Goal: Task Accomplishment & Management: Complete application form

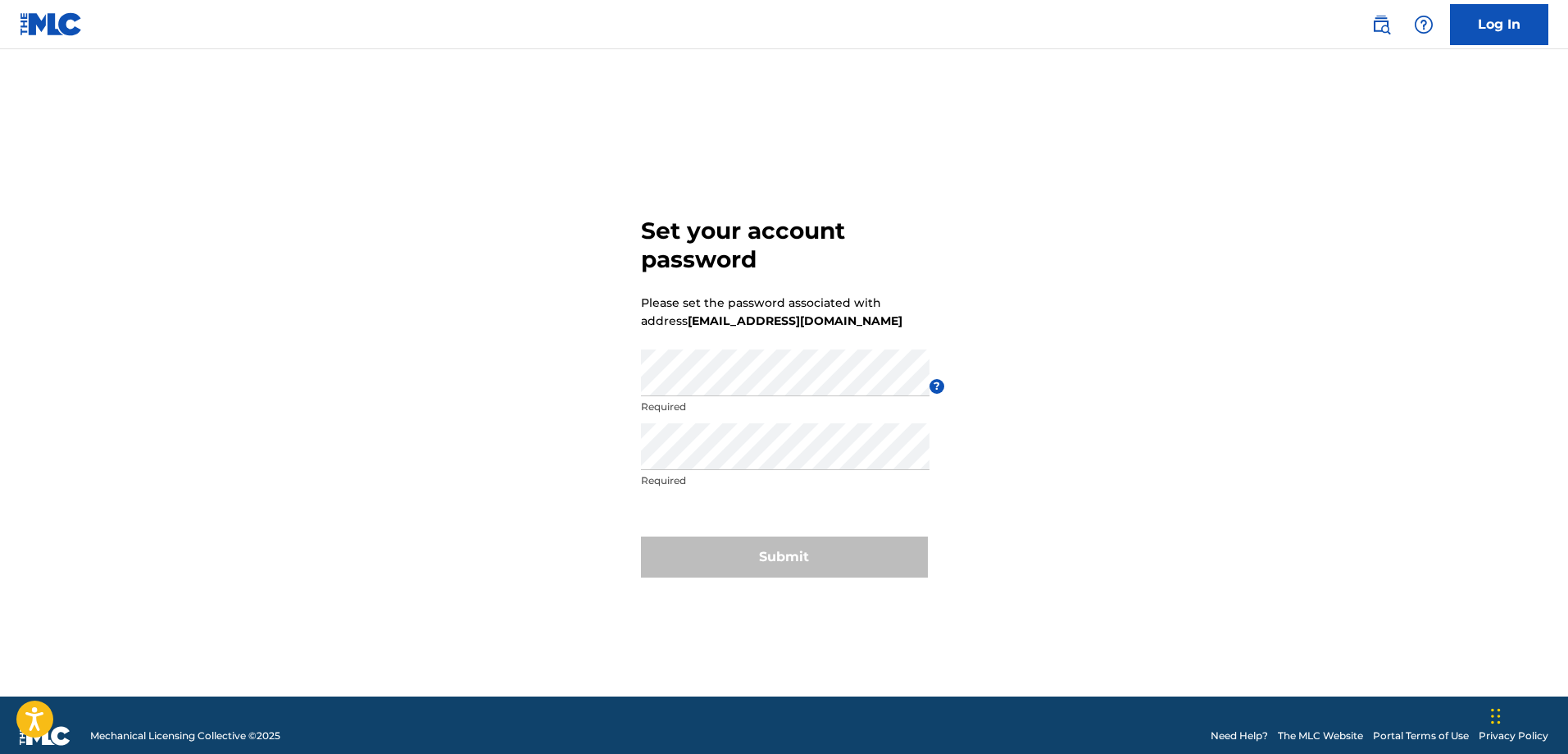
click at [444, 344] on div "Set your account password Please set the password associated with address [EMAI…" at bounding box center [784, 393] width 1147 height 606
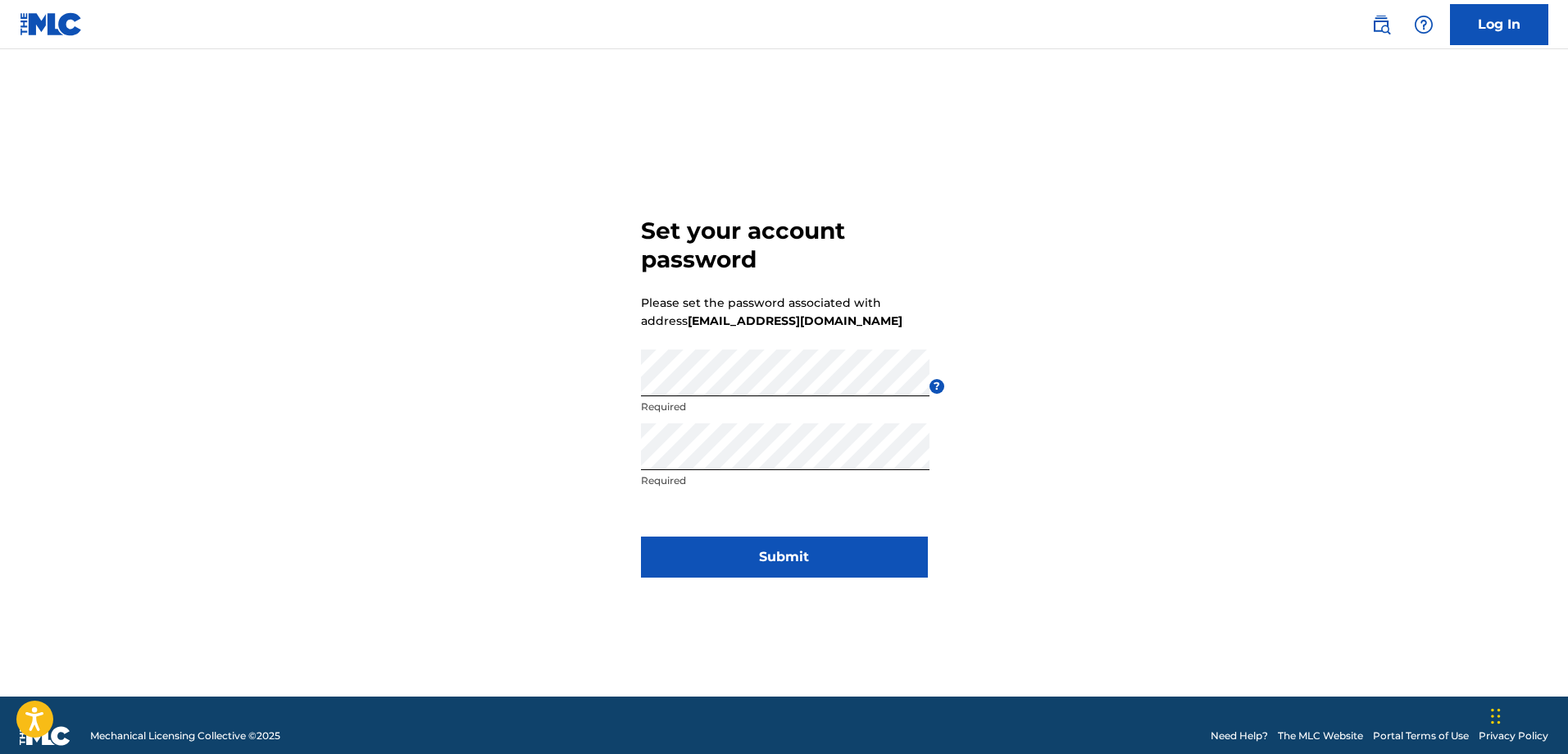
click at [813, 560] on button "Submit" at bounding box center [785, 556] width 287 height 41
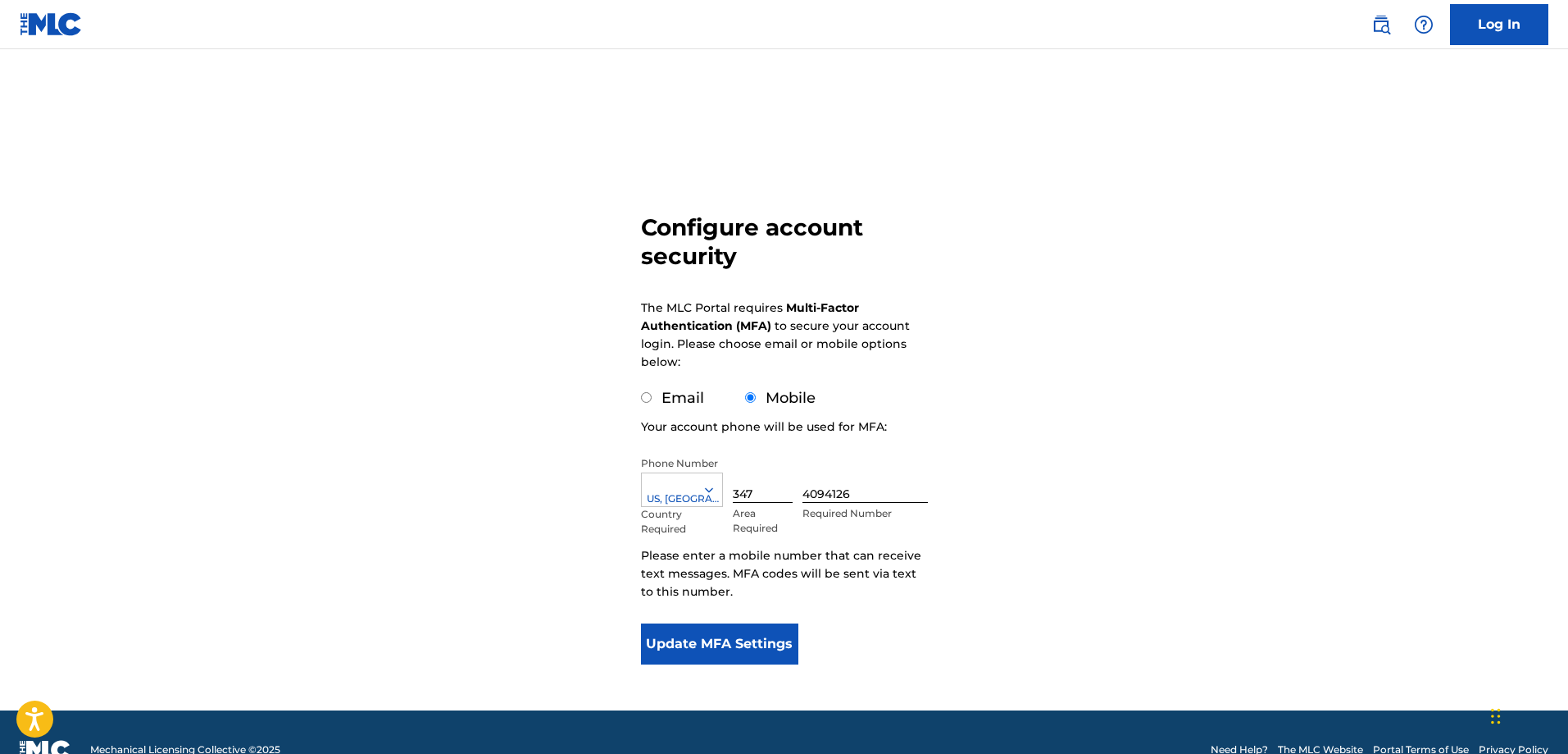
click at [646, 400] on input "Email" at bounding box center [646, 397] width 10 height 10
radio input "true"
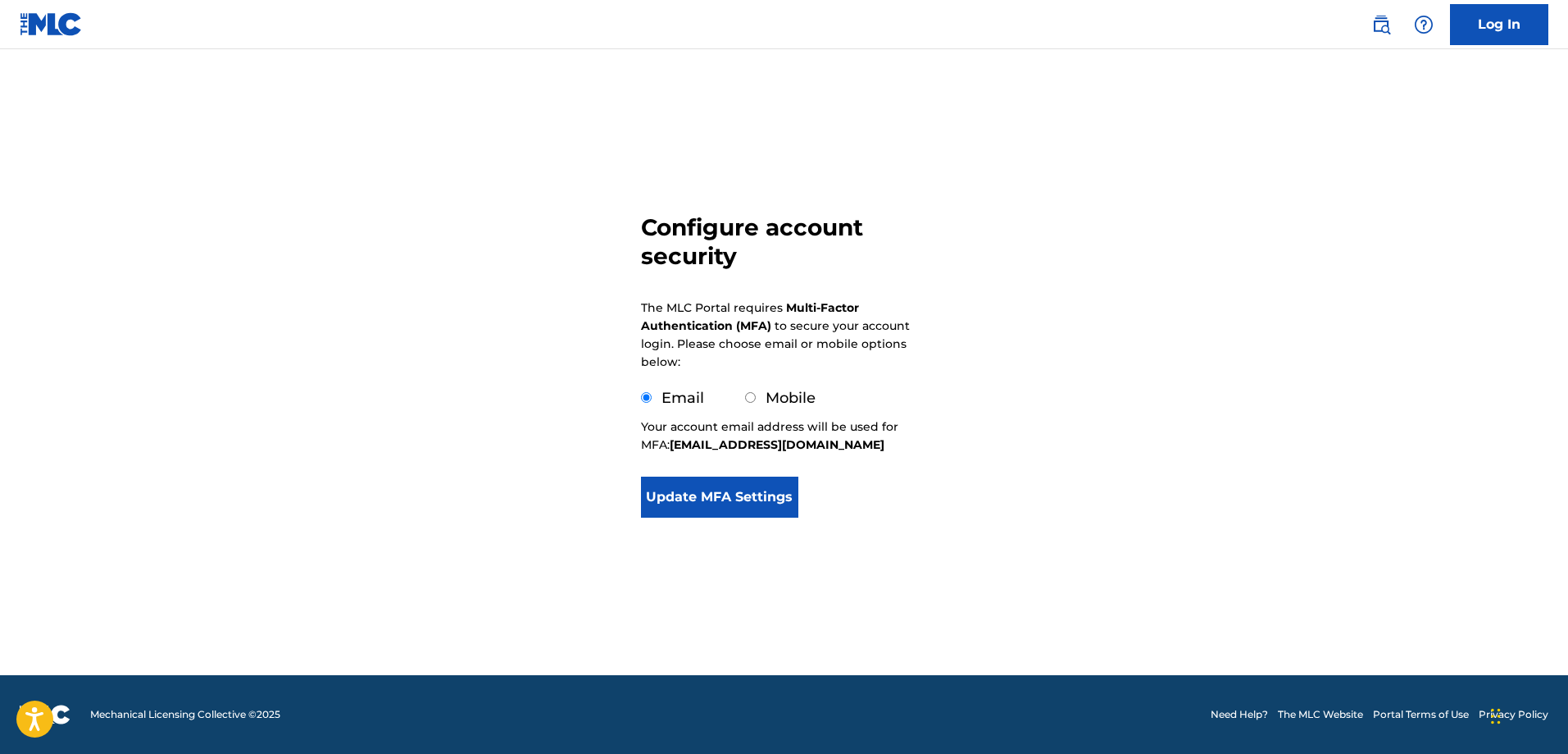
click at [751, 391] on div "Mobile" at bounding box center [780, 398] width 70 height 22
click at [749, 398] on input "Mobile" at bounding box center [750, 397] width 10 height 10
radio input "true"
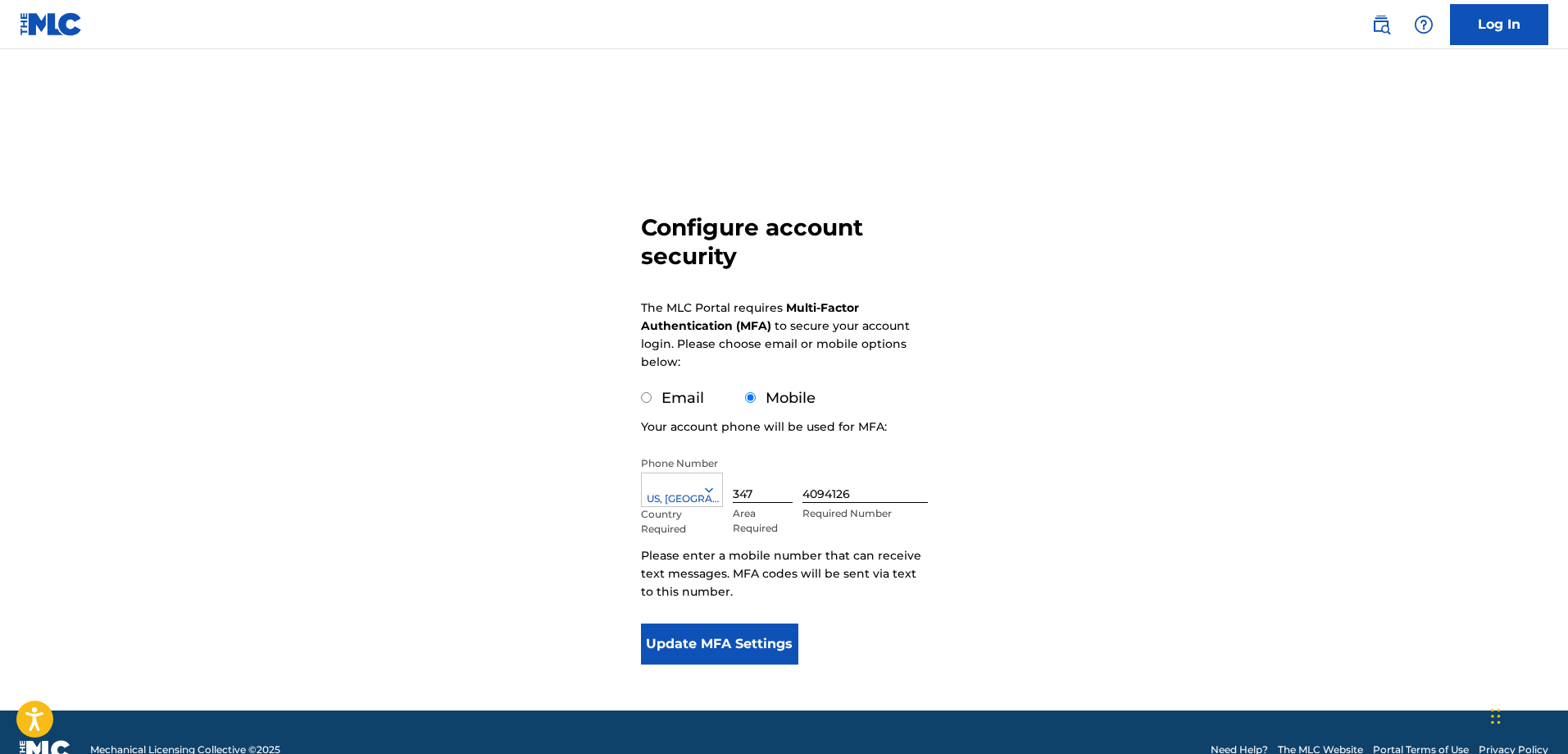
click at [646, 394] on input "Email" at bounding box center [646, 397] width 10 height 10
radio input "true"
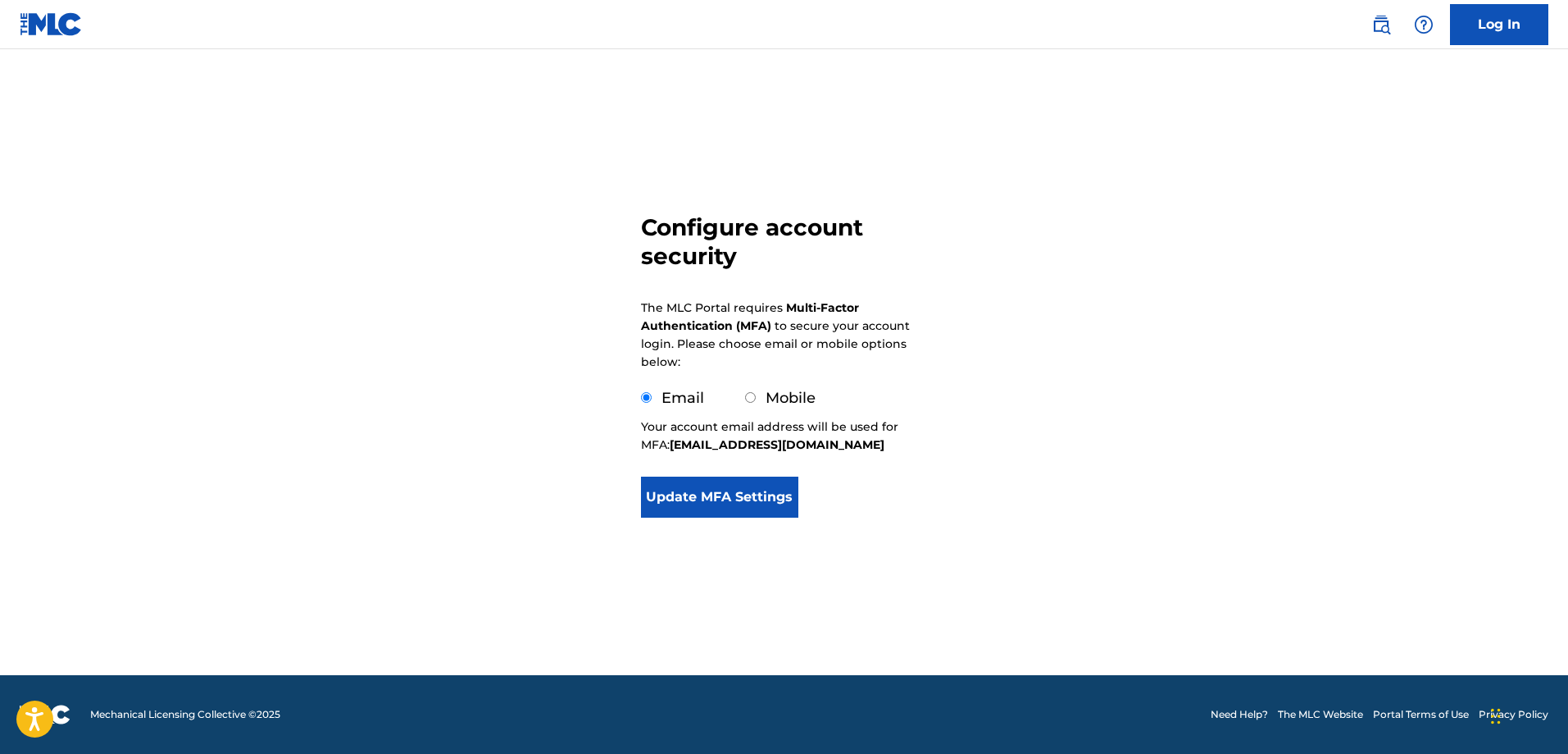
click at [735, 500] on button "Update MFA Settings" at bounding box center [720, 497] width 158 height 41
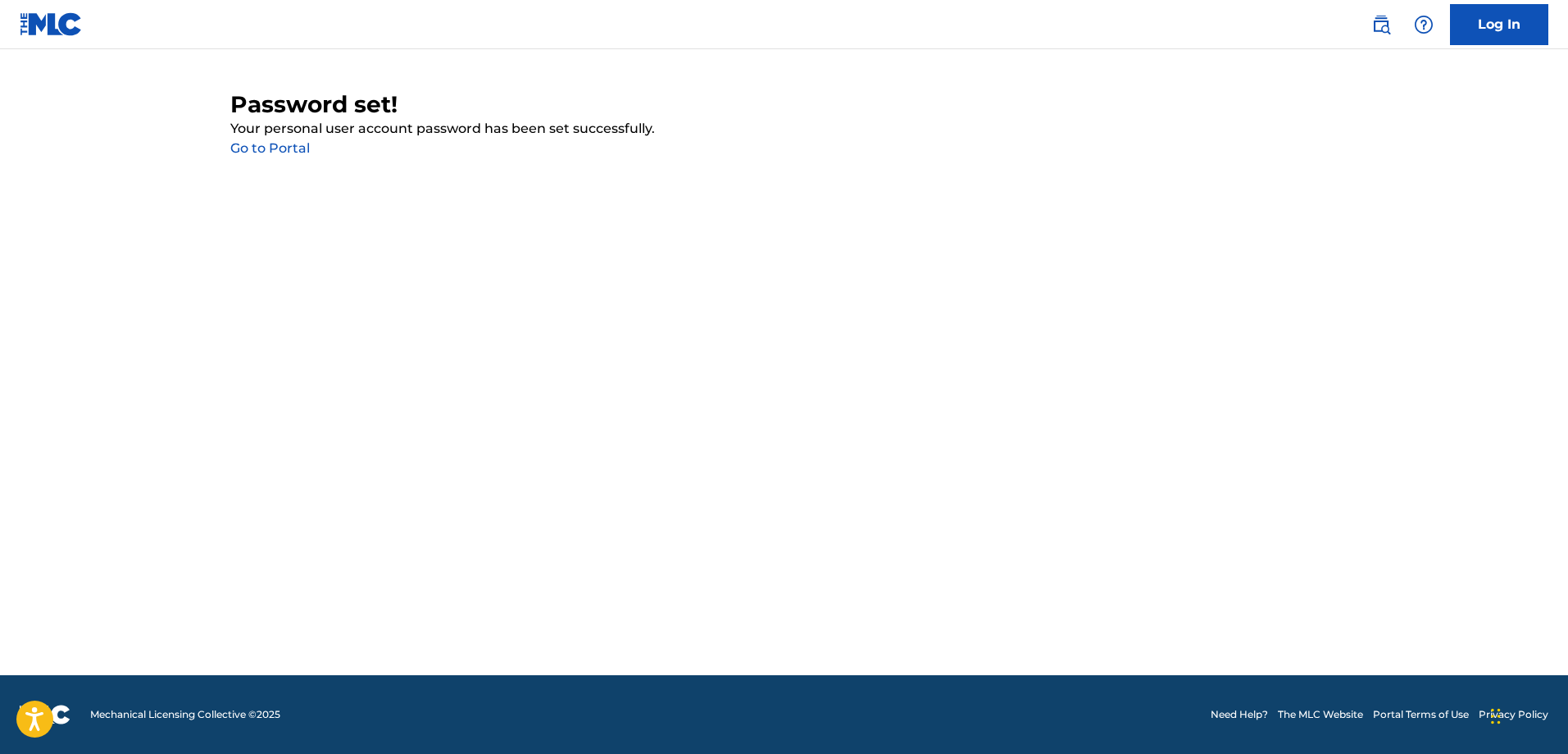
click at [285, 151] on link "Go to Portal" at bounding box center [270, 148] width 80 height 15
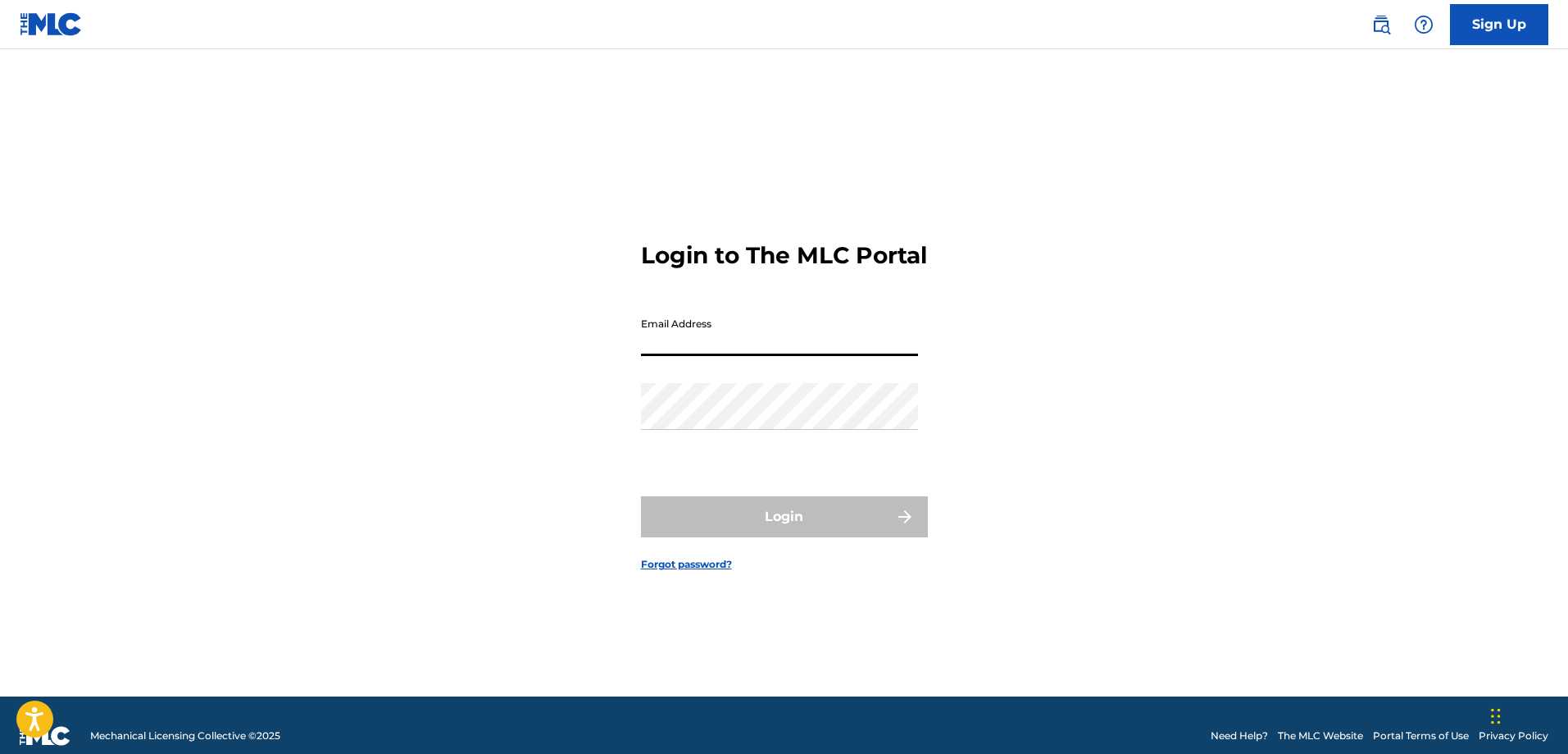
click at [736, 342] on input "Email Address" at bounding box center [779, 332] width 277 height 47
type input "[EMAIL_ADDRESS][DOMAIN_NAME]"
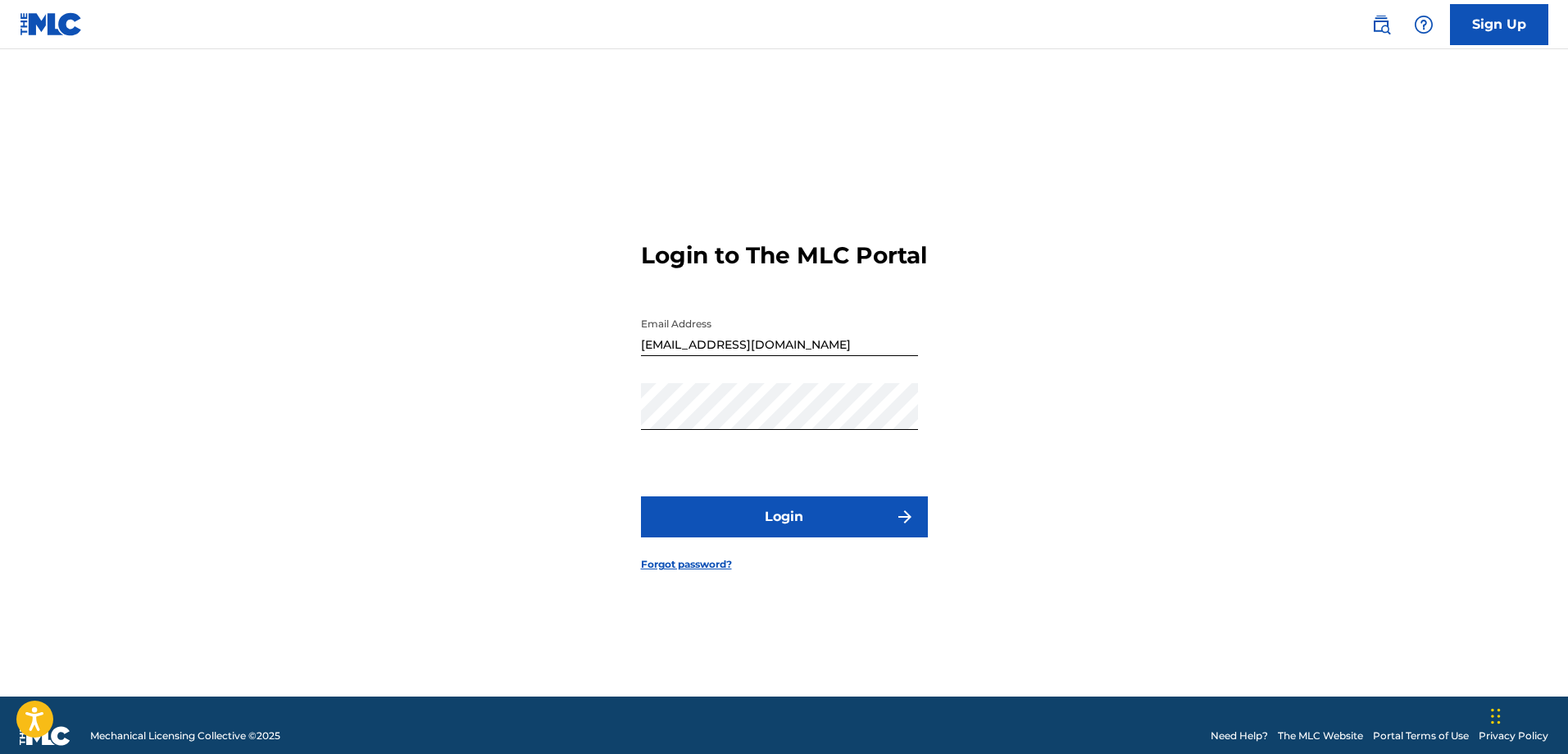
click at [783, 526] on button "Login" at bounding box center [785, 516] width 287 height 41
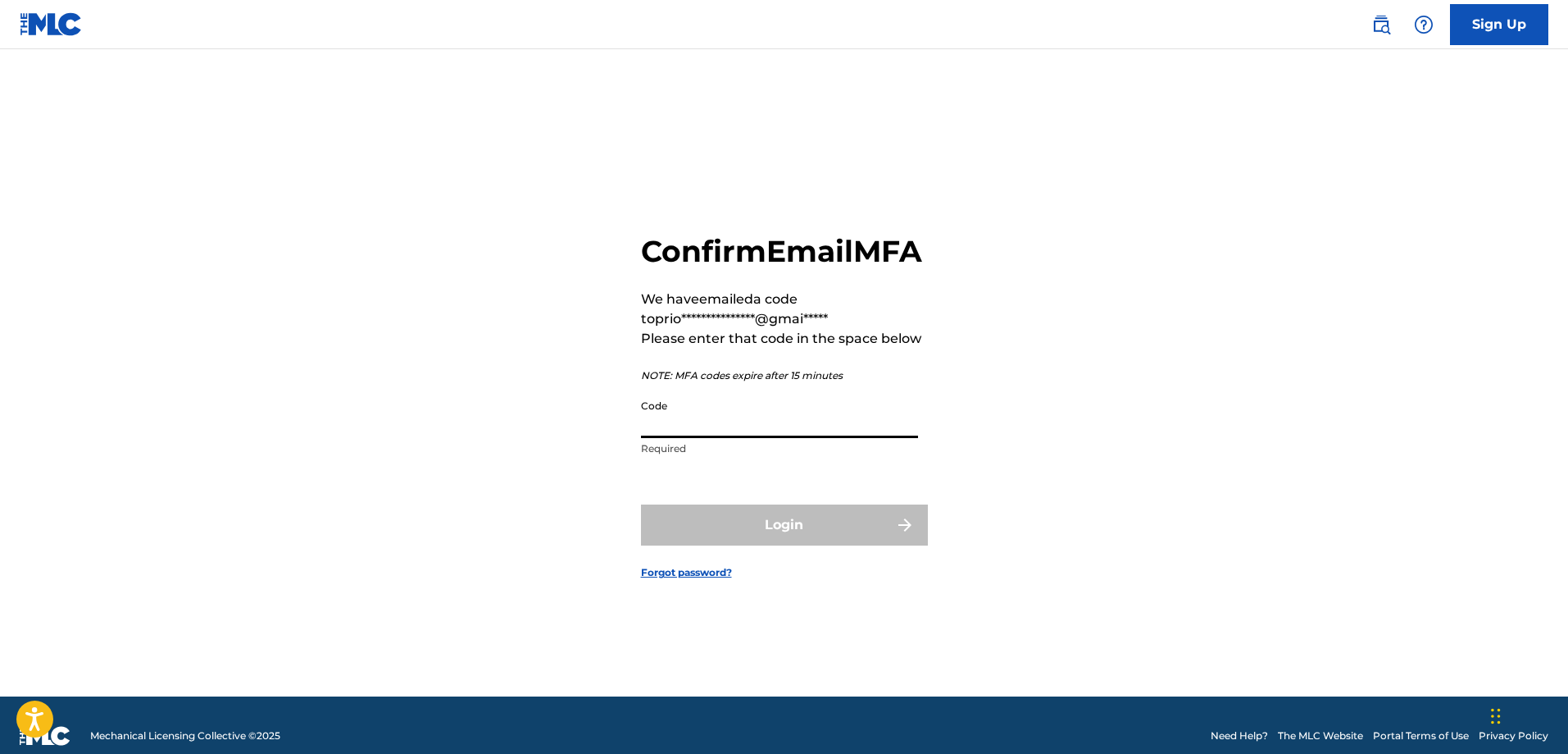
click at [738, 438] on input "Code" at bounding box center [779, 414] width 277 height 47
paste input "373749"
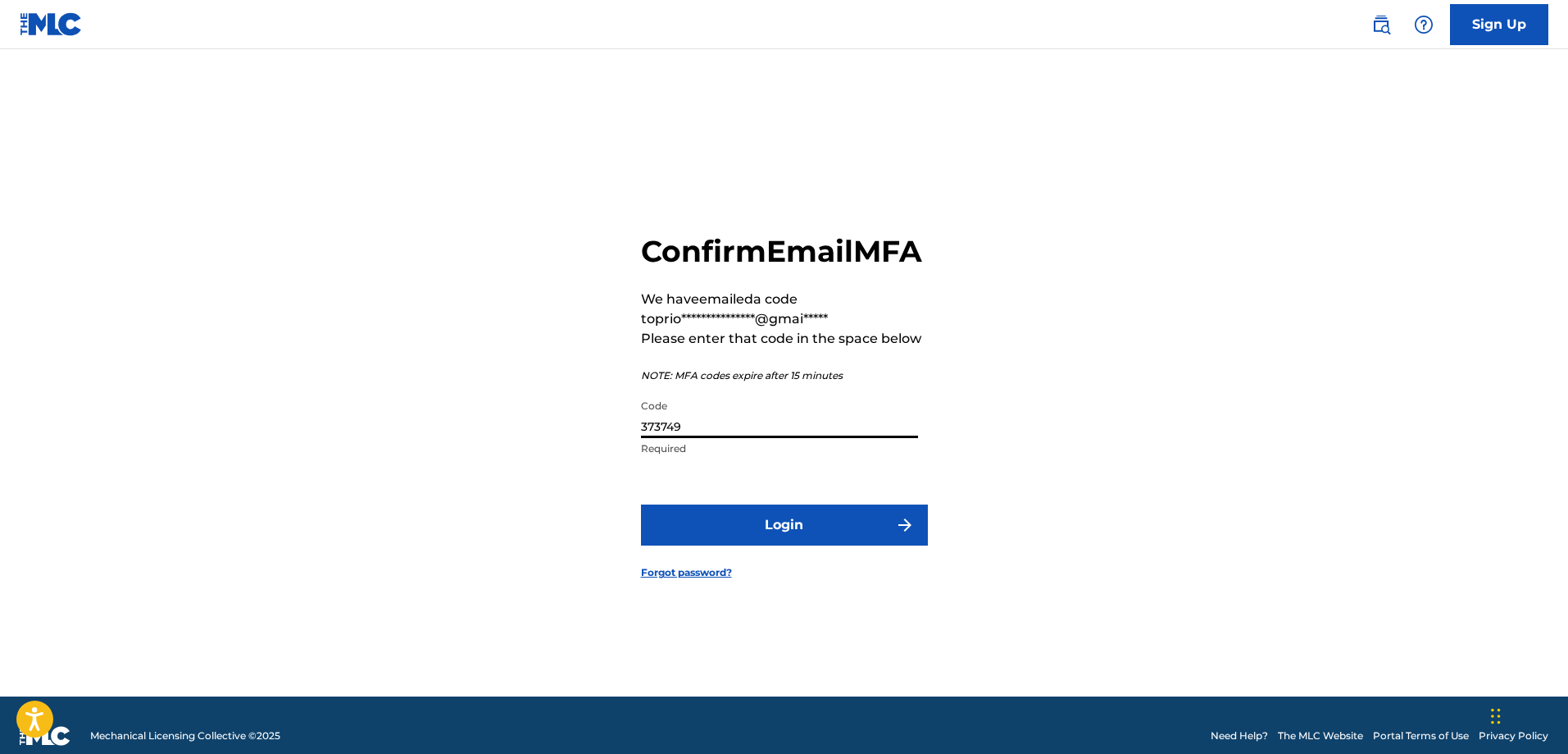
type input "373749"
click at [752, 542] on button "Login" at bounding box center [785, 525] width 287 height 41
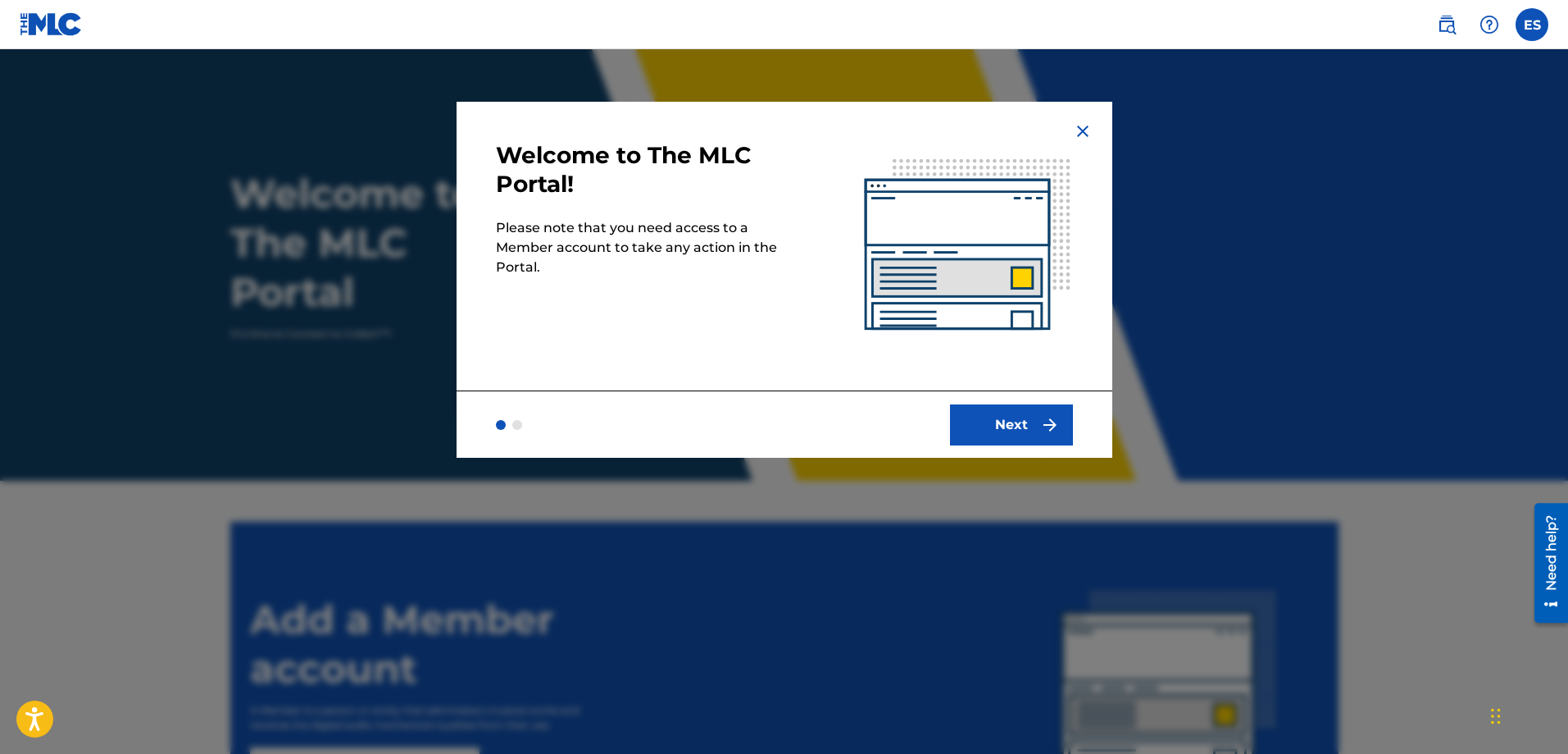
click at [1024, 419] on button "Next" at bounding box center [1011, 425] width 123 height 41
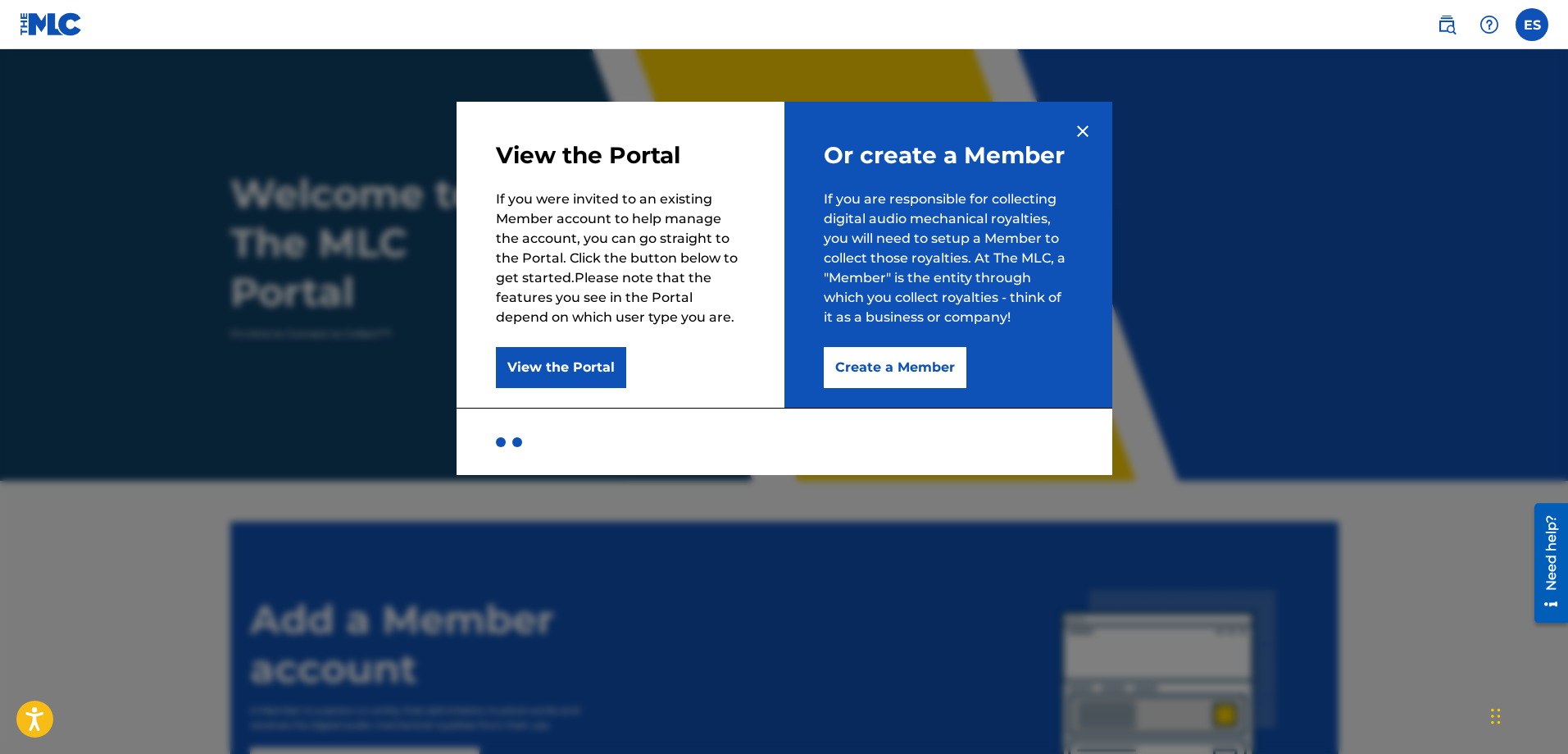
click at [893, 364] on button "Create a Member" at bounding box center [895, 367] width 143 height 41
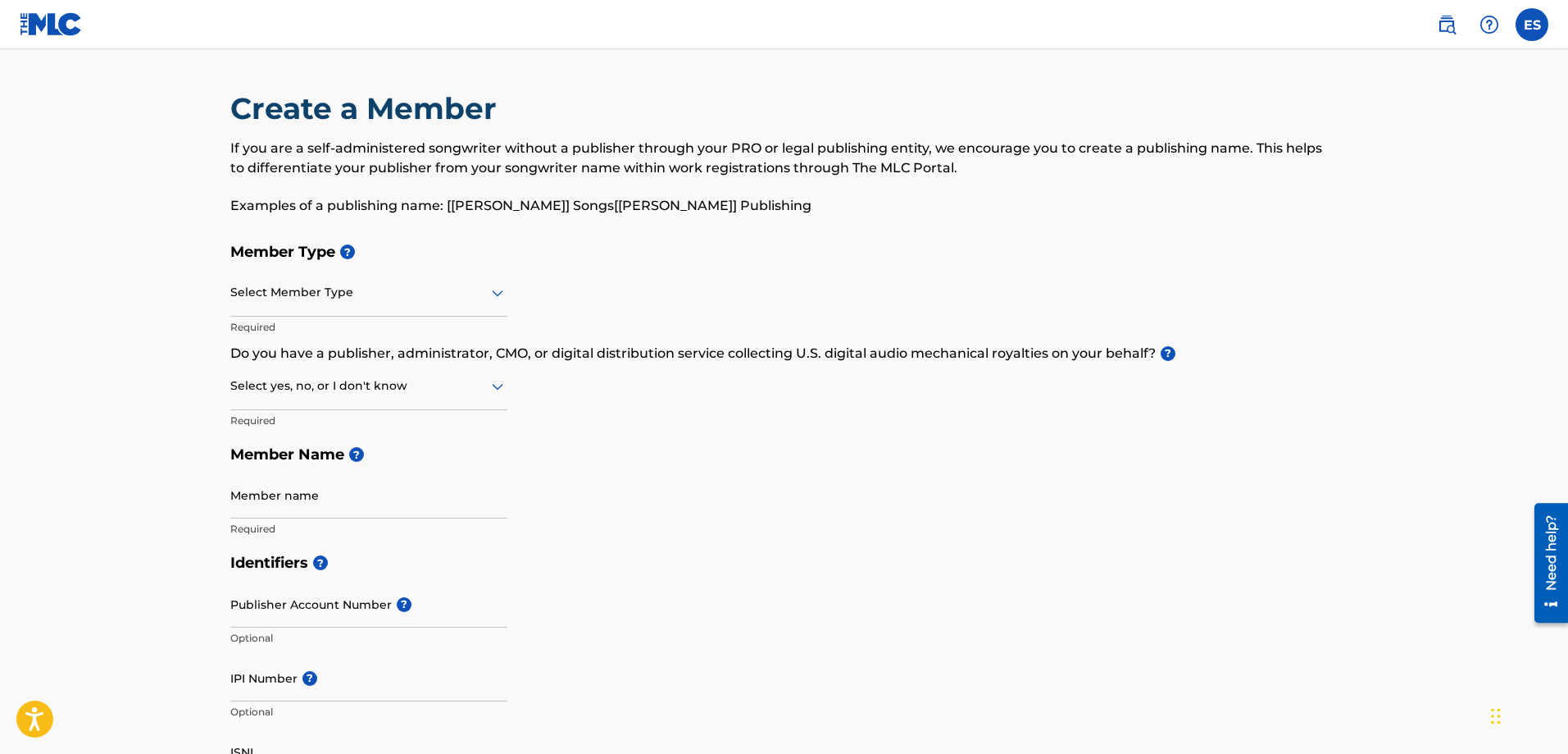
click at [500, 297] on icon at bounding box center [498, 292] width 20 height 20
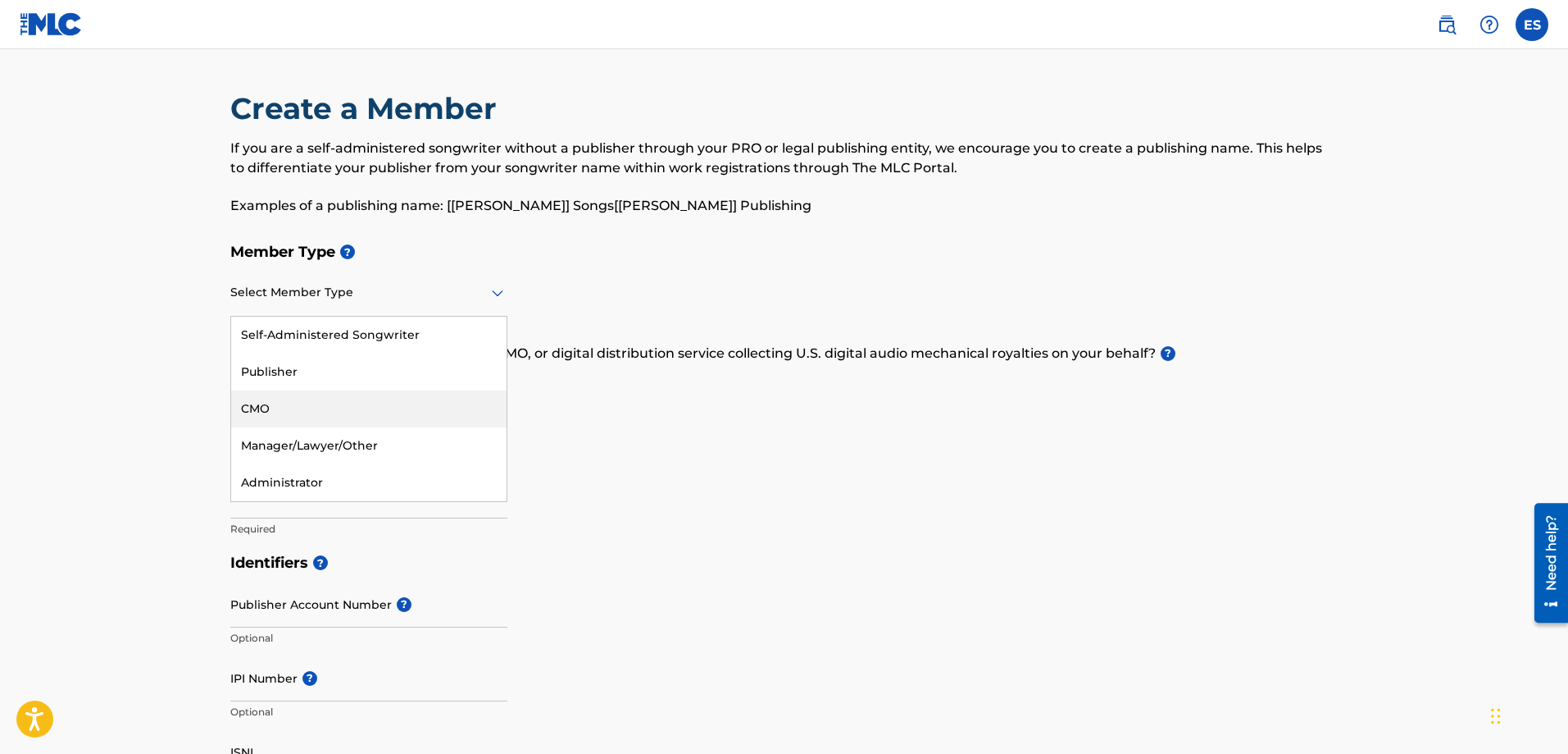
click at [843, 474] on div "Member Type ? 5 results available. Use Up and Down to choose options, press Ent…" at bounding box center [784, 389] width 1108 height 311
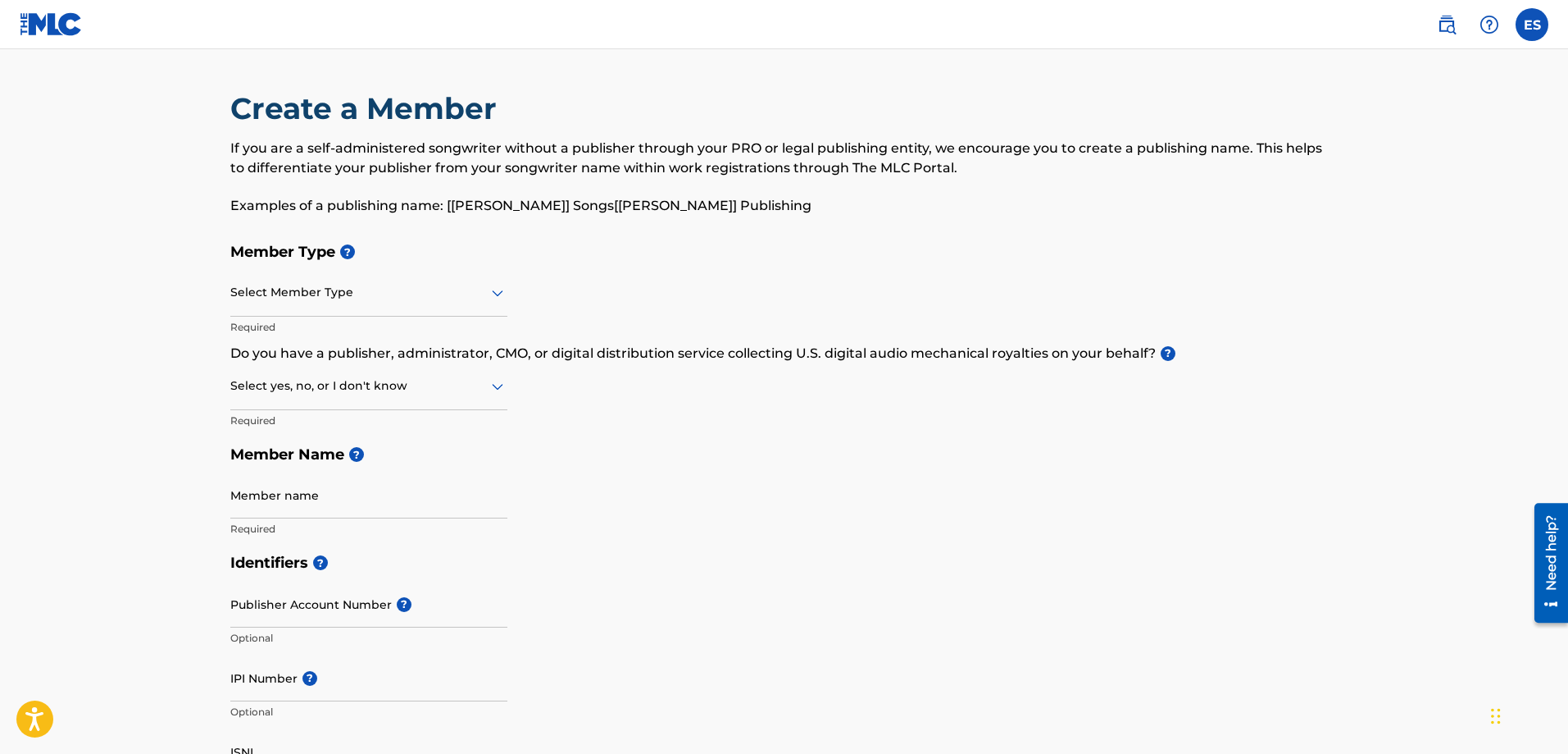
click at [495, 291] on icon at bounding box center [498, 292] width 20 height 20
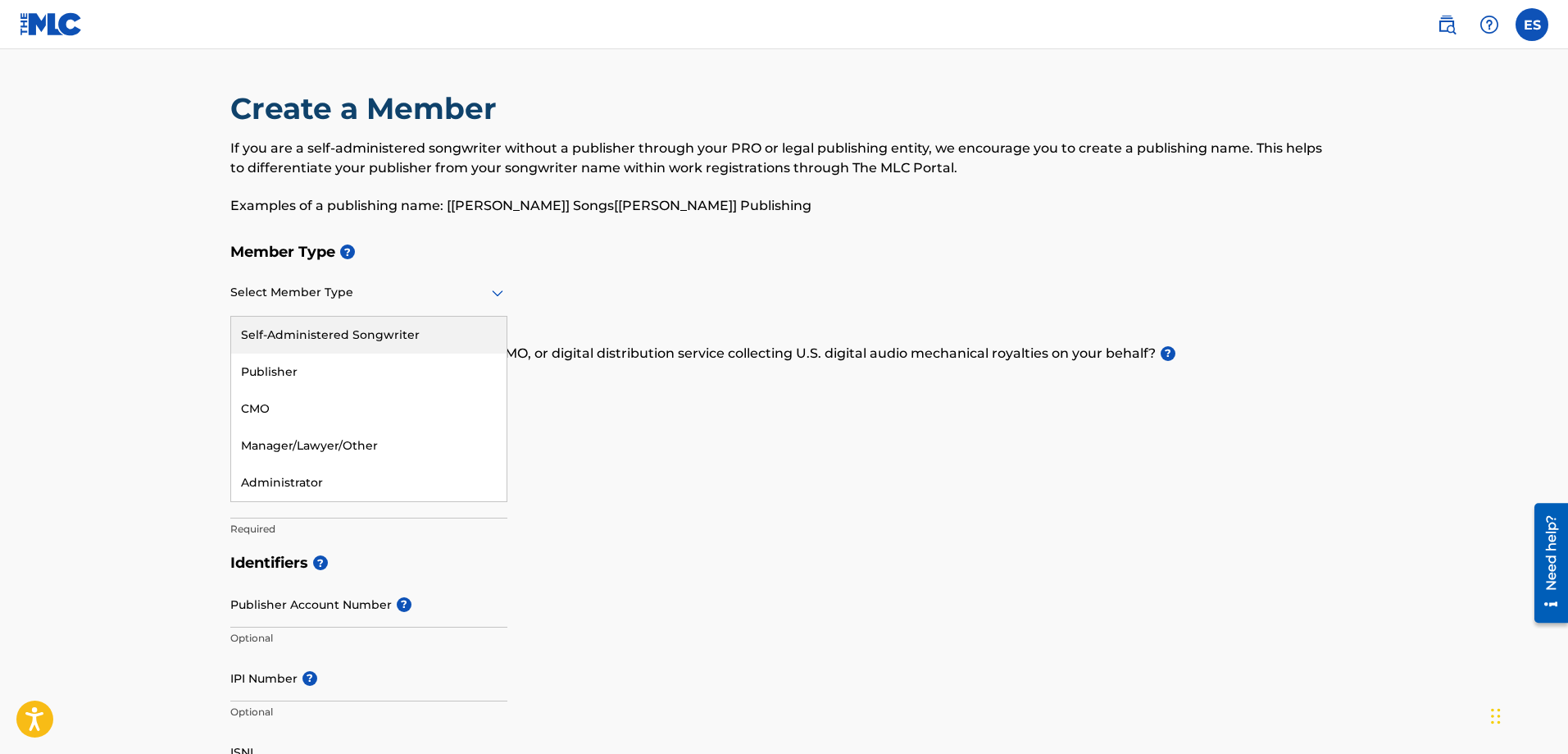
click at [409, 335] on div "Self-Administered Songwriter" at bounding box center [368, 335] width 275 height 37
click at [501, 291] on icon at bounding box center [498, 293] width 11 height 7
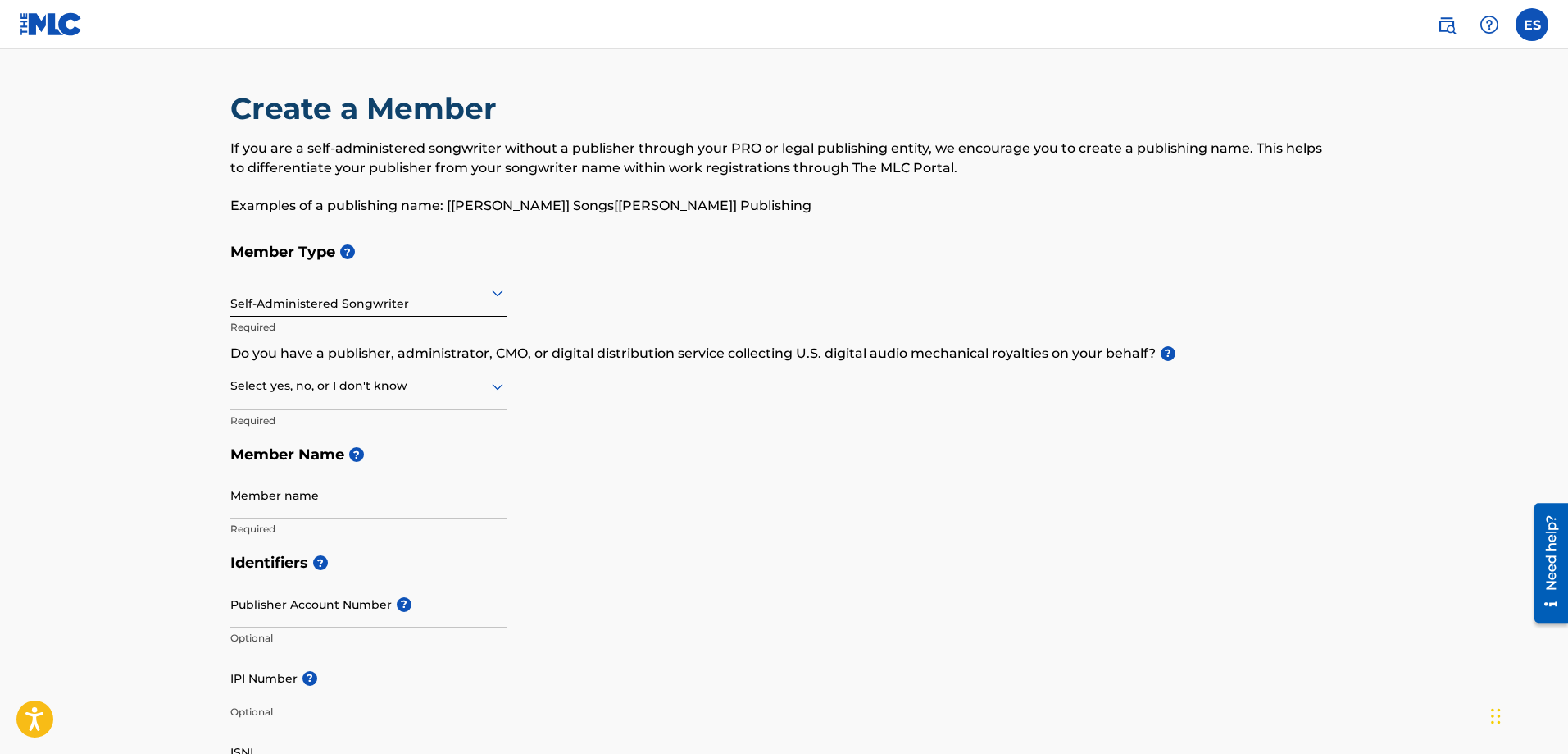
click at [633, 282] on div "Member Type ? Self-Administered Songwriter Required Do you have a publisher, ad…" at bounding box center [784, 389] width 1108 height 311
click at [485, 387] on div at bounding box center [368, 387] width 277 height 21
click at [885, 560] on h5 "Identifiers ?" at bounding box center [784, 563] width 1108 height 35
click at [492, 387] on icon at bounding box center [498, 386] width 20 height 20
click at [388, 429] on div "Yes" at bounding box center [368, 428] width 275 height 37
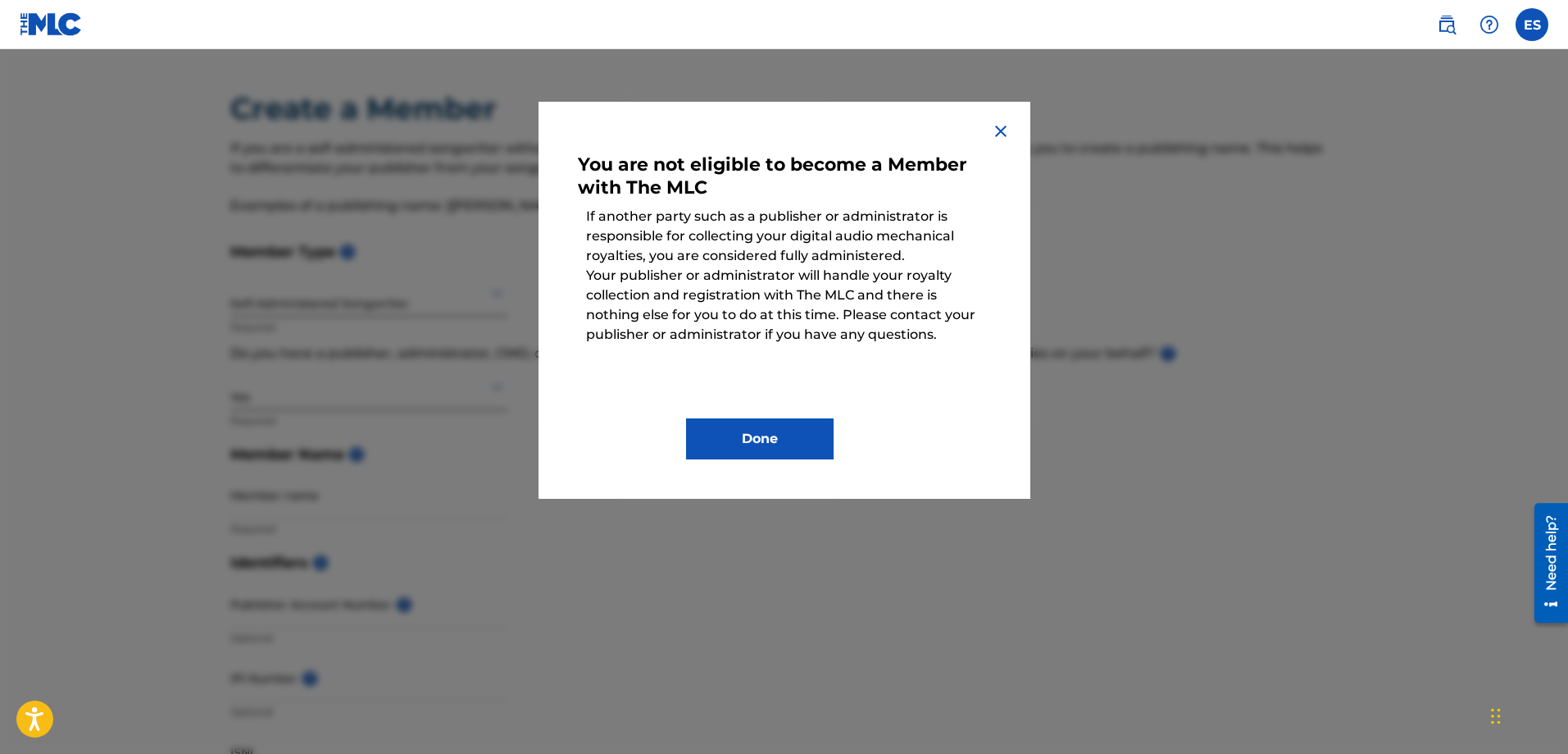
click at [996, 126] on img at bounding box center [1001, 131] width 20 height 20
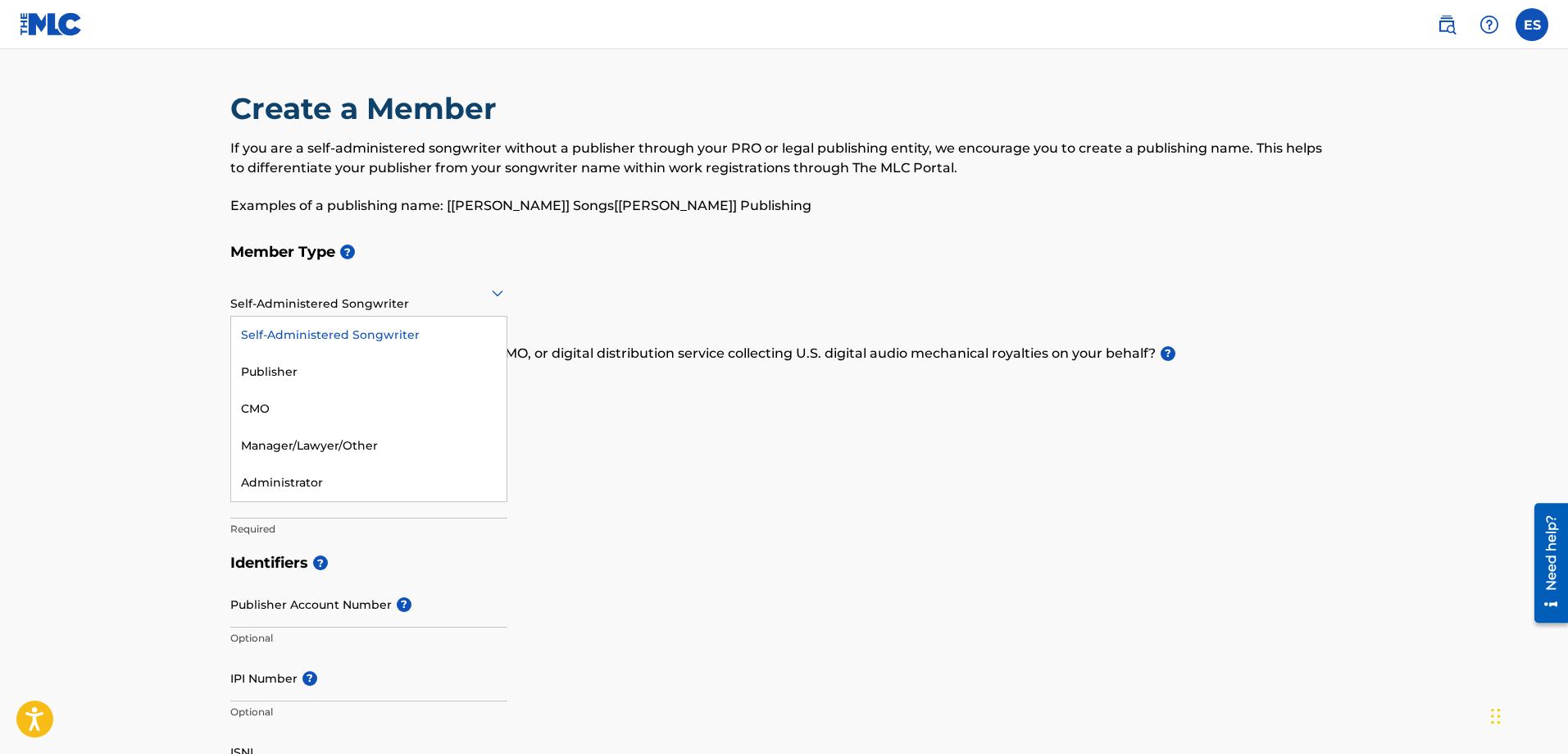
click at [466, 303] on div "Self-Administered Songwriter" at bounding box center [368, 292] width 277 height 40
click at [397, 367] on div "Publisher" at bounding box center [368, 371] width 275 height 37
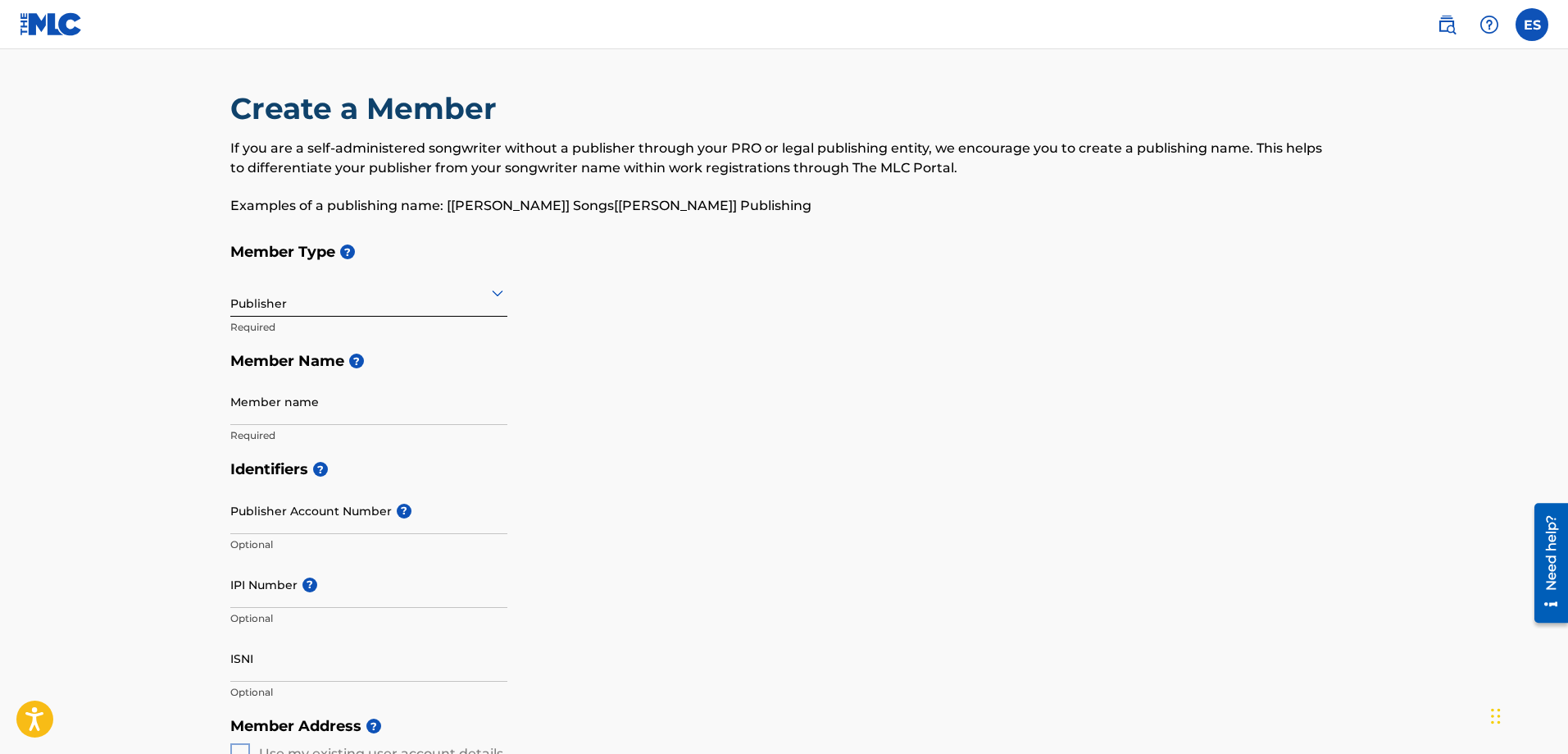
click at [471, 413] on input "Member name" at bounding box center [368, 401] width 277 height 47
click at [554, 413] on div "Member Type ? Publisher Required Member Name ? Member name Required" at bounding box center [784, 343] width 1108 height 217
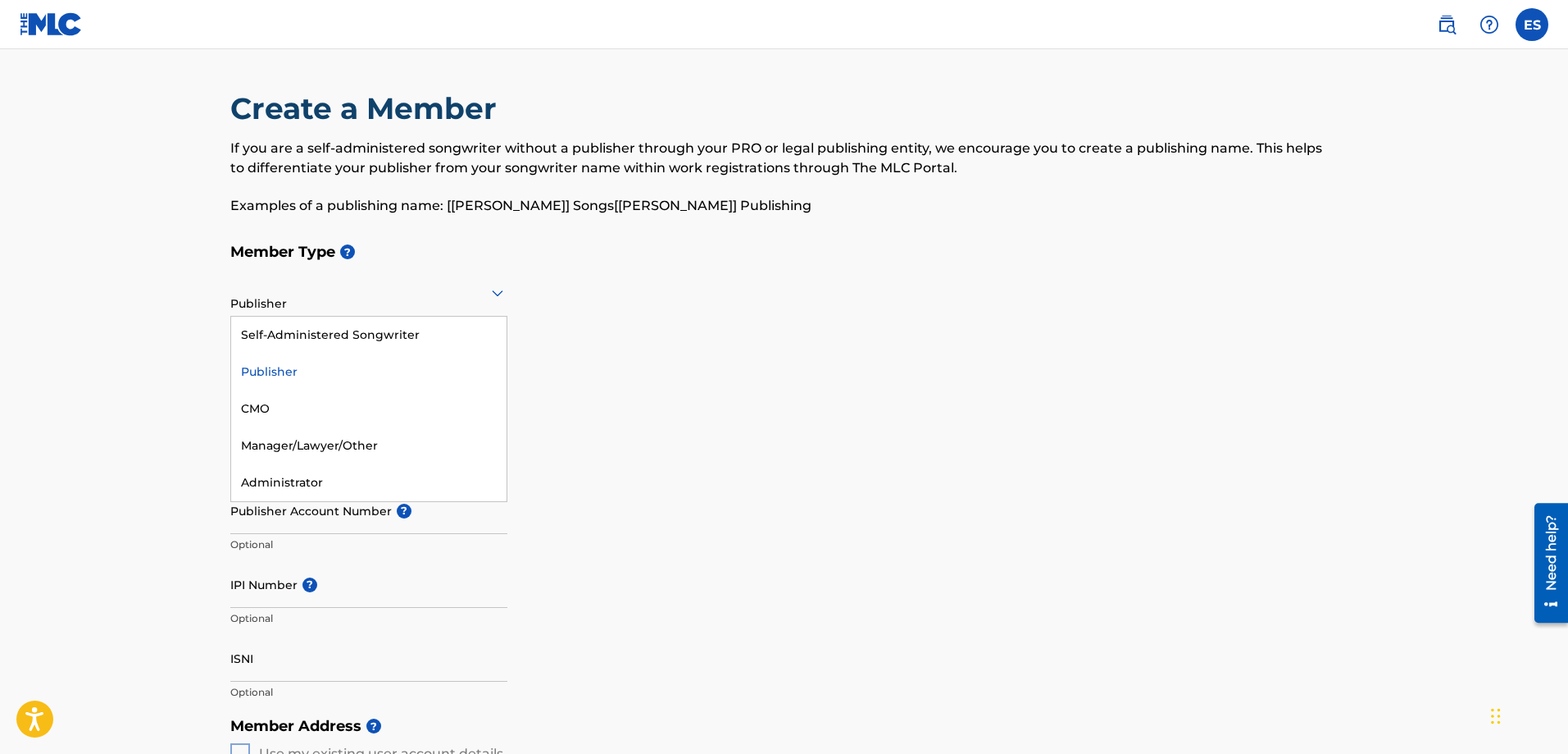
click at [483, 295] on div at bounding box center [368, 292] width 277 height 21
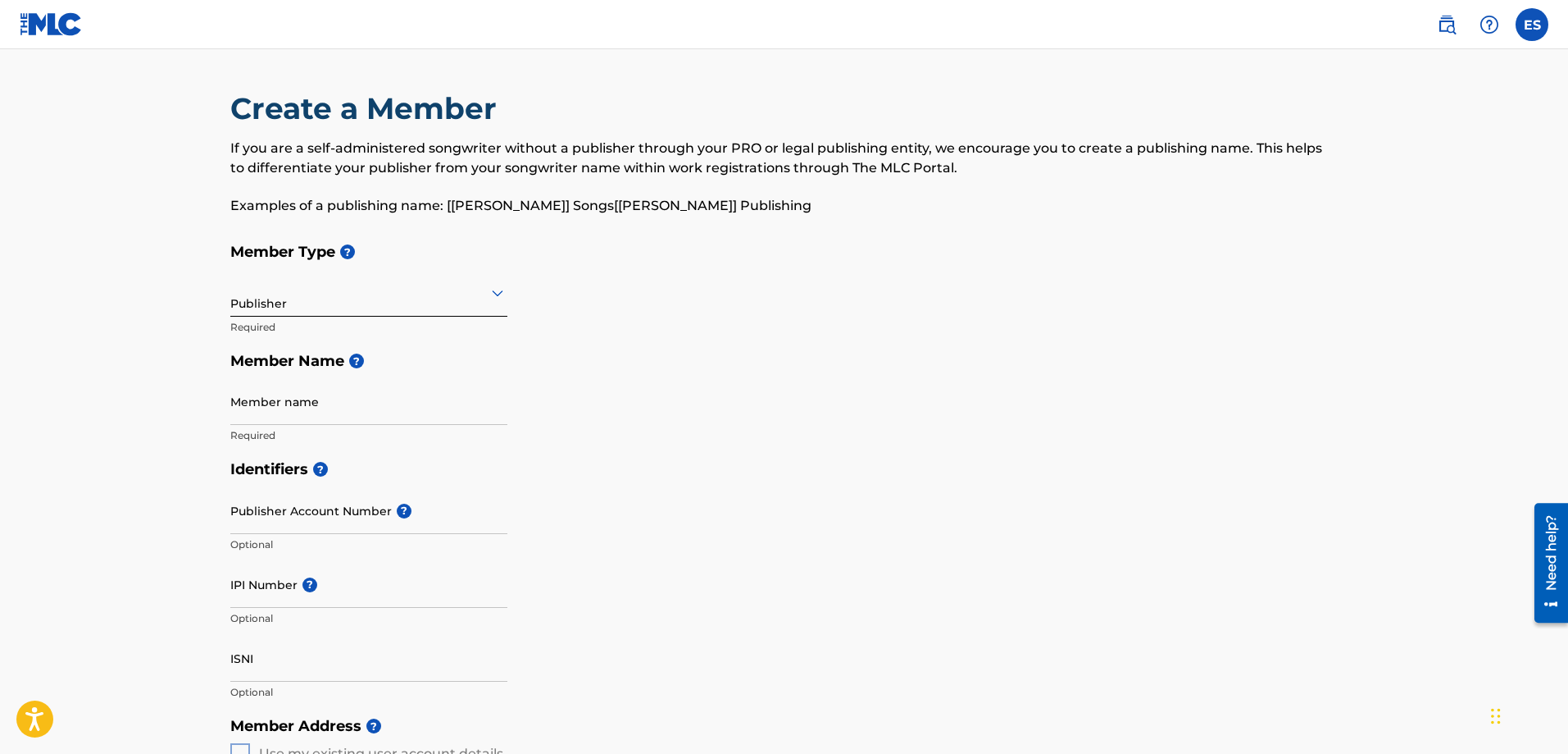
click at [478, 298] on div at bounding box center [368, 292] width 277 height 21
click at [806, 433] on div "Member Type ? Publisher Required Member Name ? Member name Required" at bounding box center [784, 343] width 1108 height 217
click at [749, 420] on div "Member Type ? Publisher Required Member Name ? Member name Required" at bounding box center [784, 343] width 1108 height 217
click at [501, 286] on icon at bounding box center [498, 292] width 20 height 20
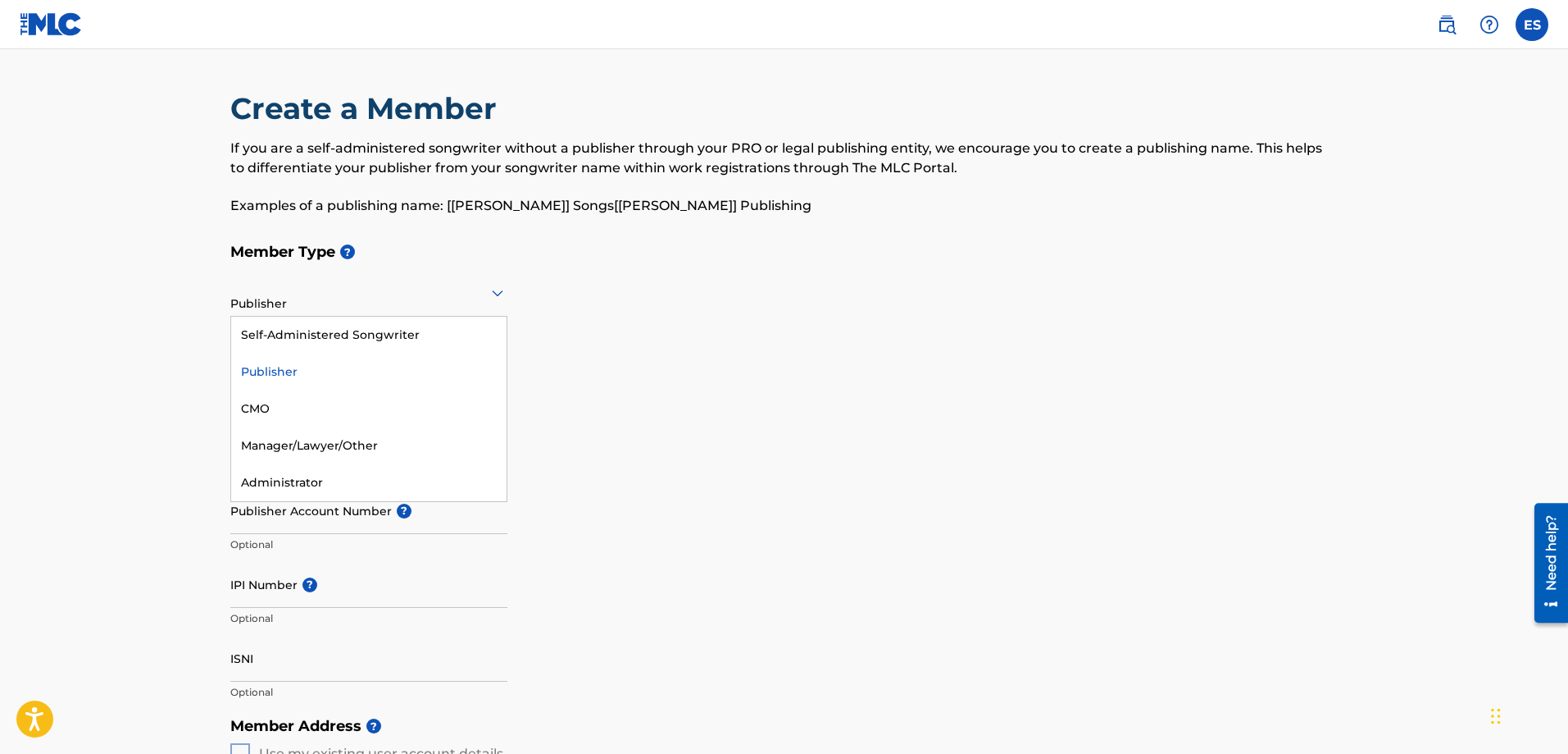
click at [289, 370] on div "Publisher" at bounding box center [368, 371] width 275 height 37
click at [435, 303] on div "Publisher" at bounding box center [368, 292] width 277 height 40
click at [748, 393] on div "Member Type ? option Publisher, selected. 5 results available. Use Up and Down …" at bounding box center [784, 343] width 1108 height 217
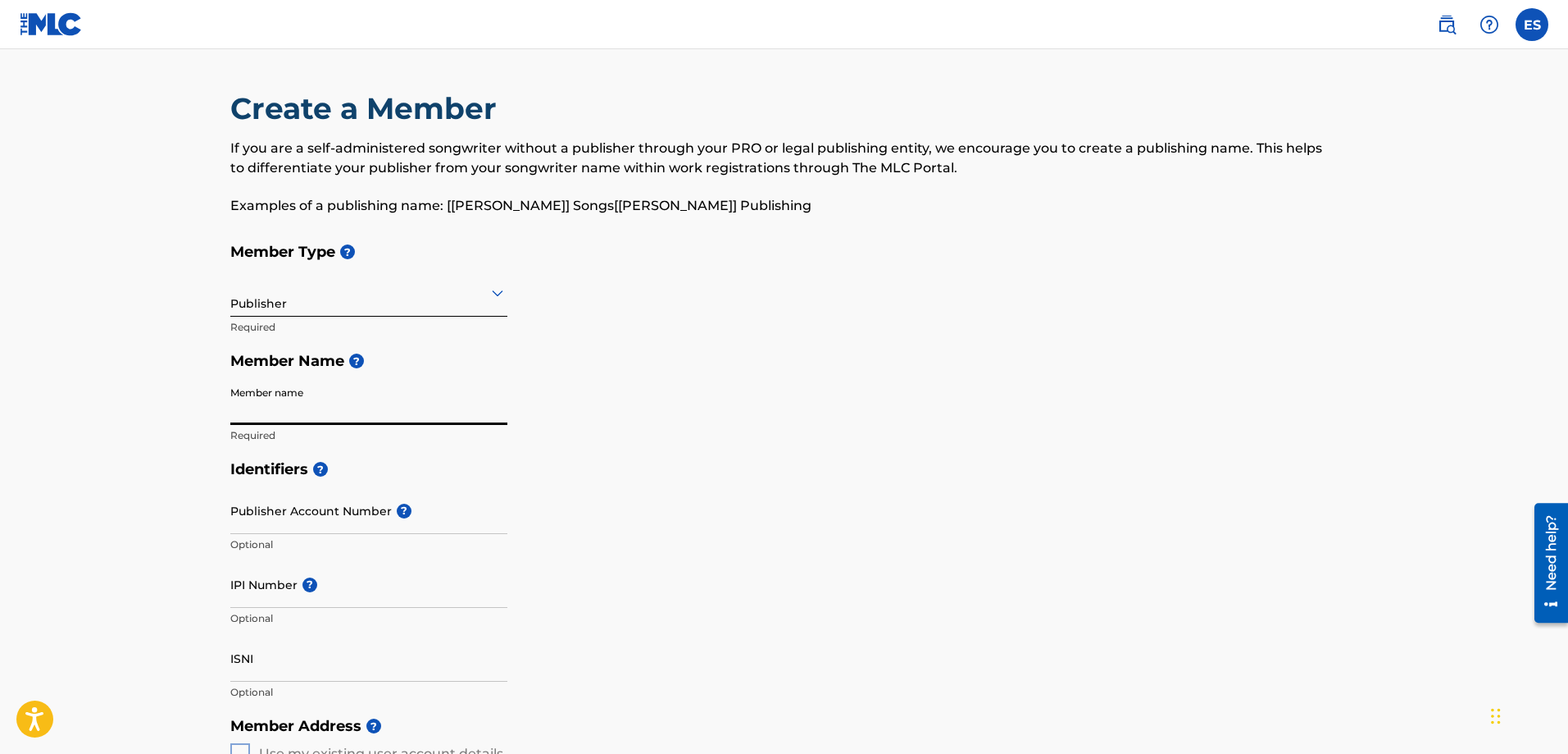
click at [373, 412] on input "Member name" at bounding box center [368, 401] width 277 height 47
type input "[PERSON_NAME]"
type input "2731 Snapfinger Manor"
click at [689, 488] on div "Identifiers ? Publisher Account Number ? Optional IPI Number ? Optional ISNI Op…" at bounding box center [784, 581] width 1108 height 257
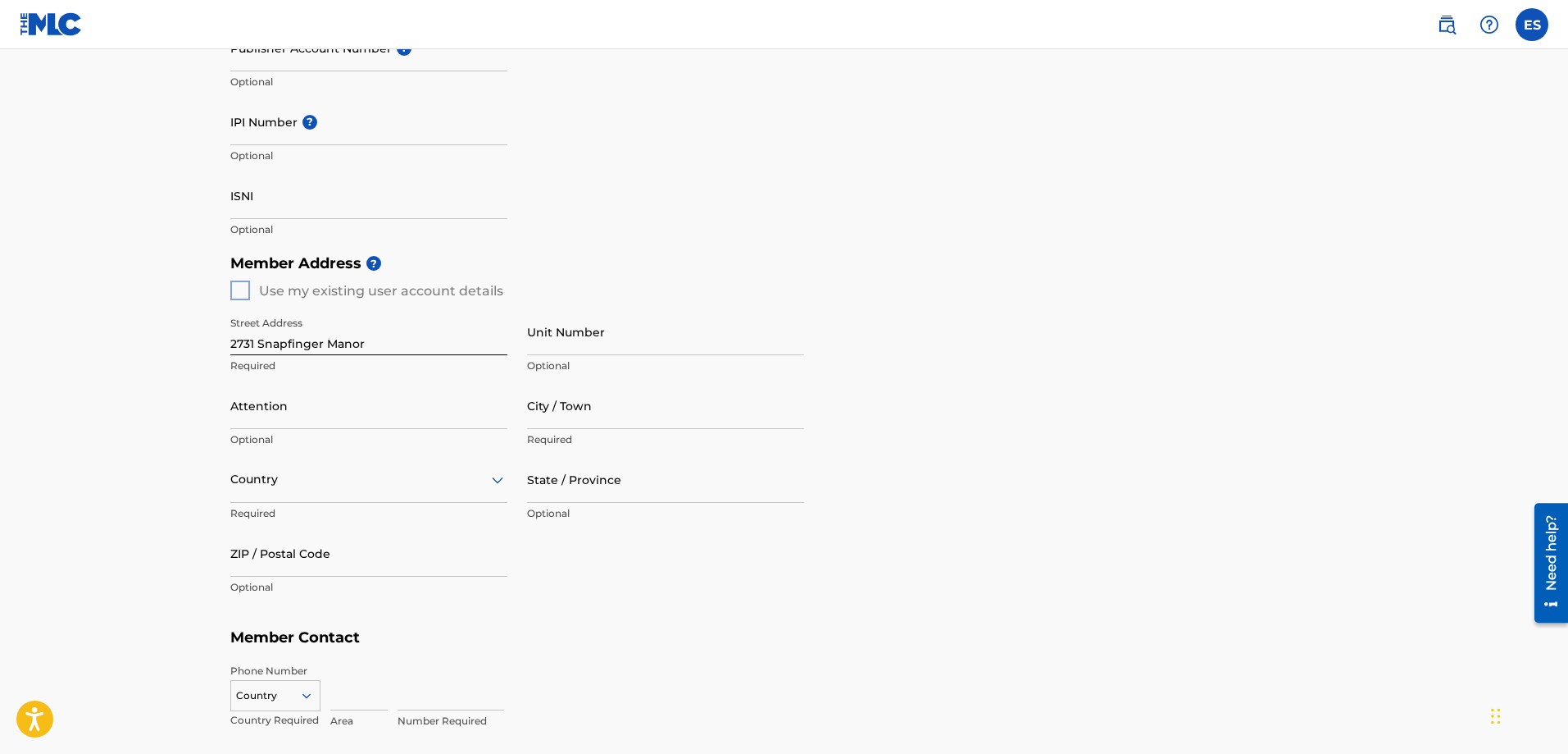
scroll to position [492, 0]
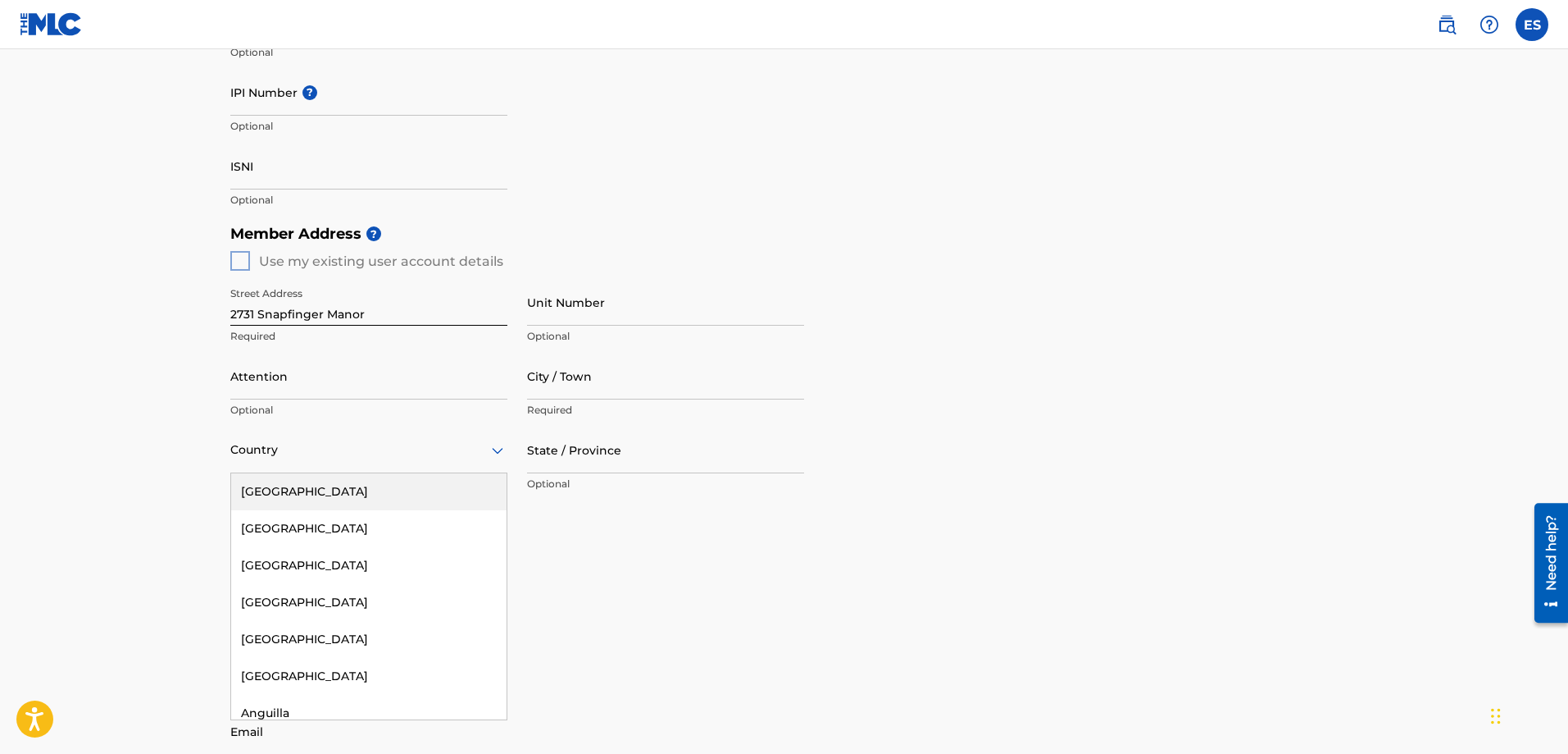
click at [442, 451] on div at bounding box center [368, 450] width 277 height 21
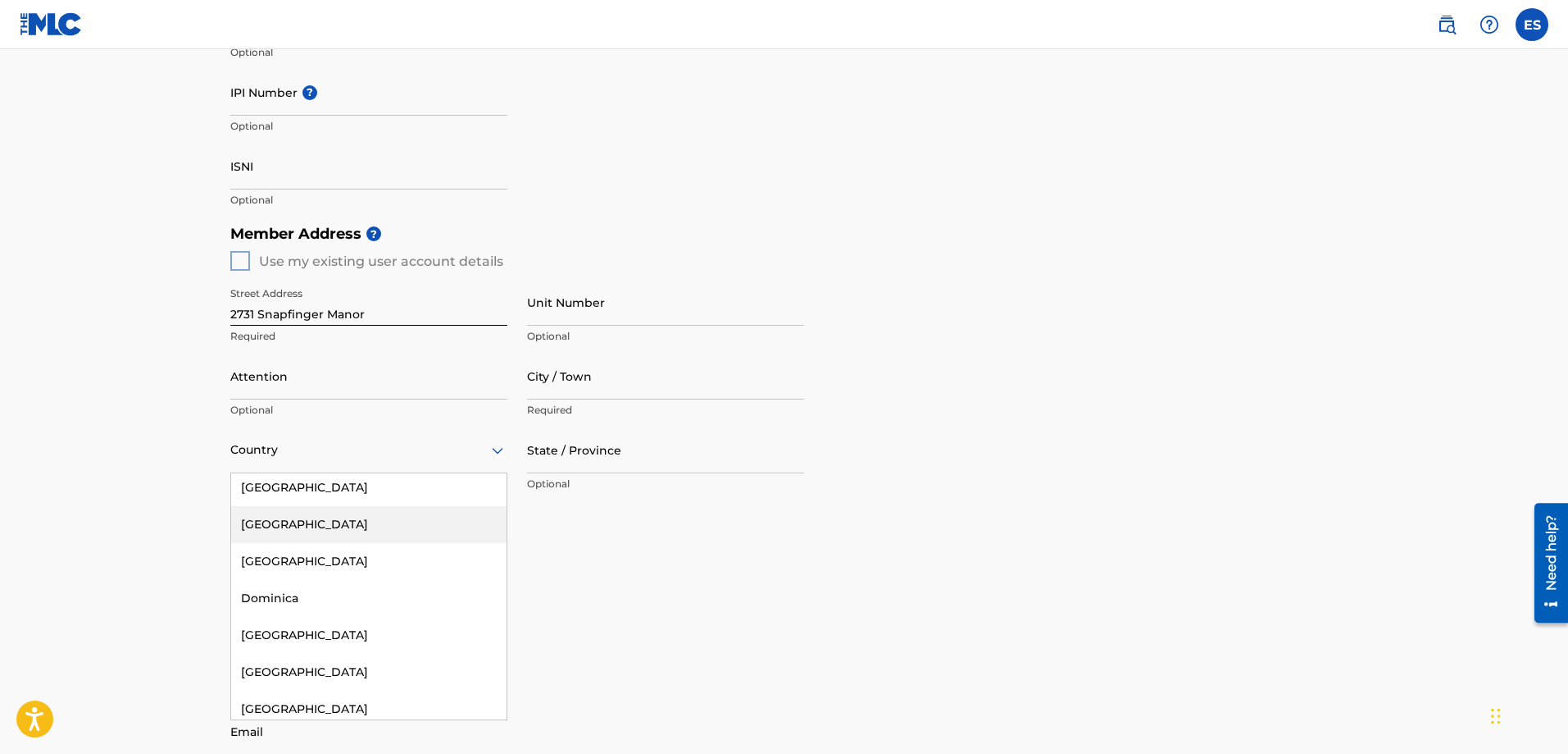
click at [658, 560] on div "Street Address [GEOGRAPHIC_DATA] Required Unit Number Optional Attention Option…" at bounding box center [517, 426] width 574 height 311
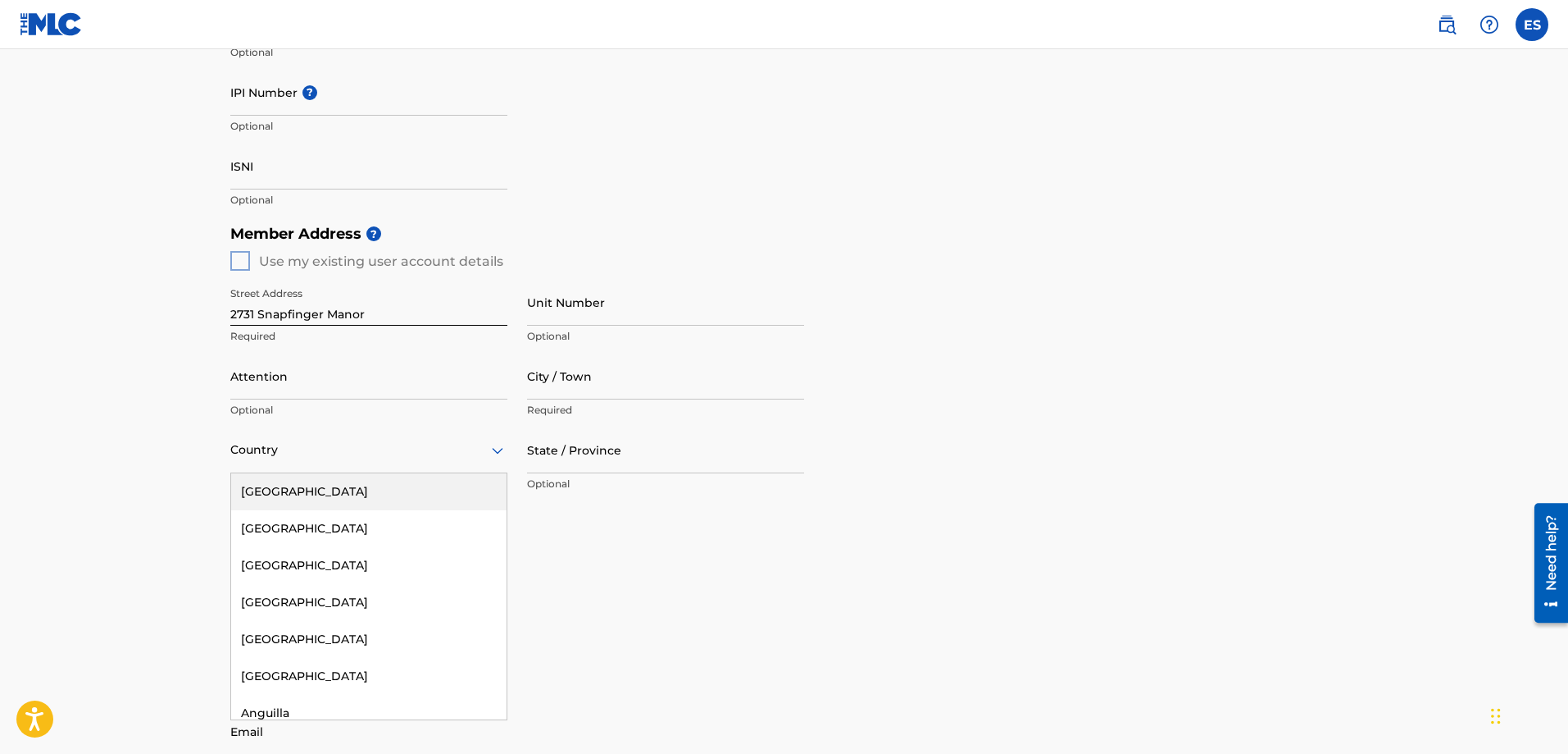
click at [435, 450] on div at bounding box center [368, 450] width 277 height 21
click at [418, 488] on div "[GEOGRAPHIC_DATA]" at bounding box center [368, 491] width 275 height 37
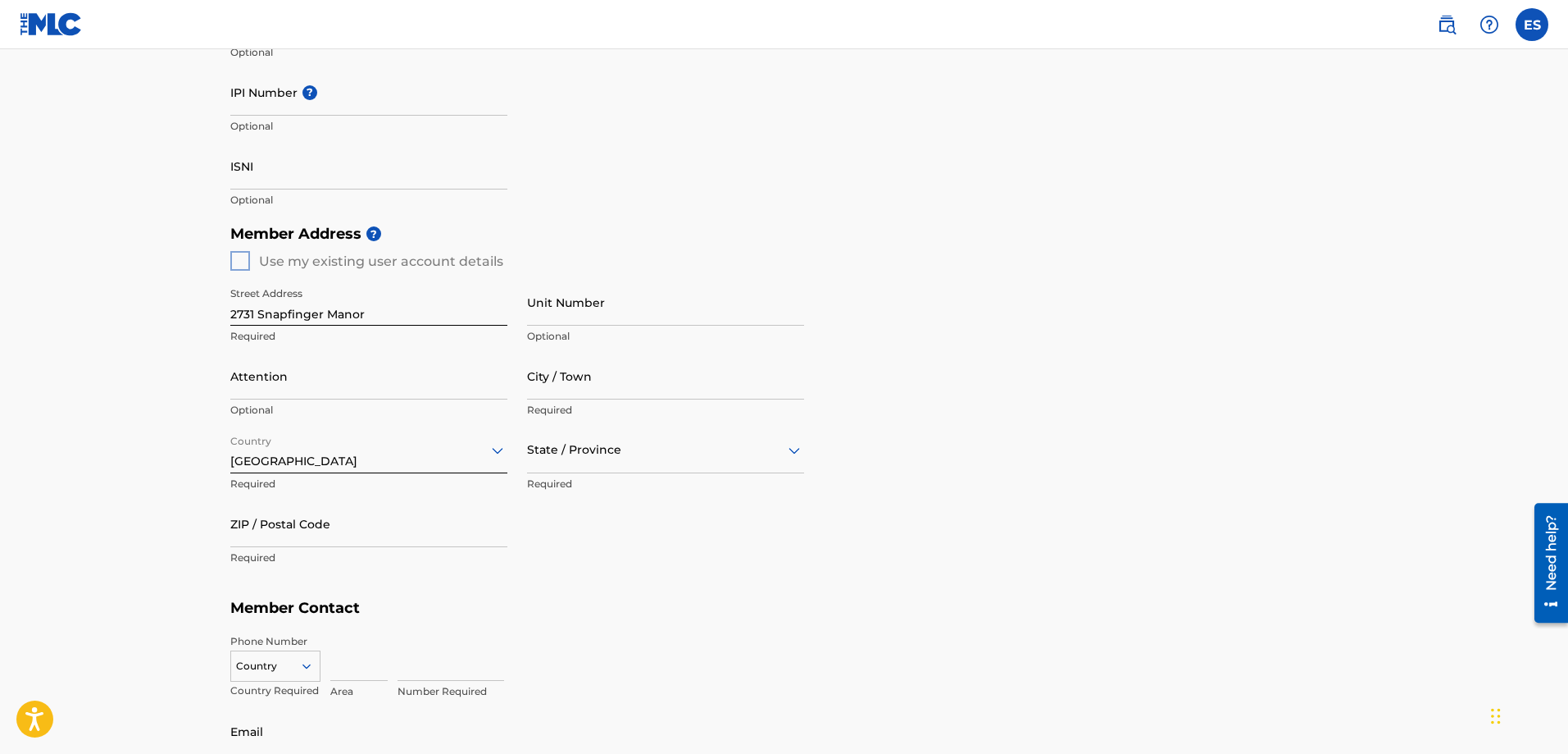
click at [665, 601] on h5 "Member Contact" at bounding box center [784, 607] width 1108 height 35
click at [691, 447] on div at bounding box center [665, 450] width 277 height 21
click at [670, 658] on div "[US_STATE]" at bounding box center [665, 651] width 275 height 37
click at [699, 388] on input "City / Town" at bounding box center [665, 375] width 277 height 47
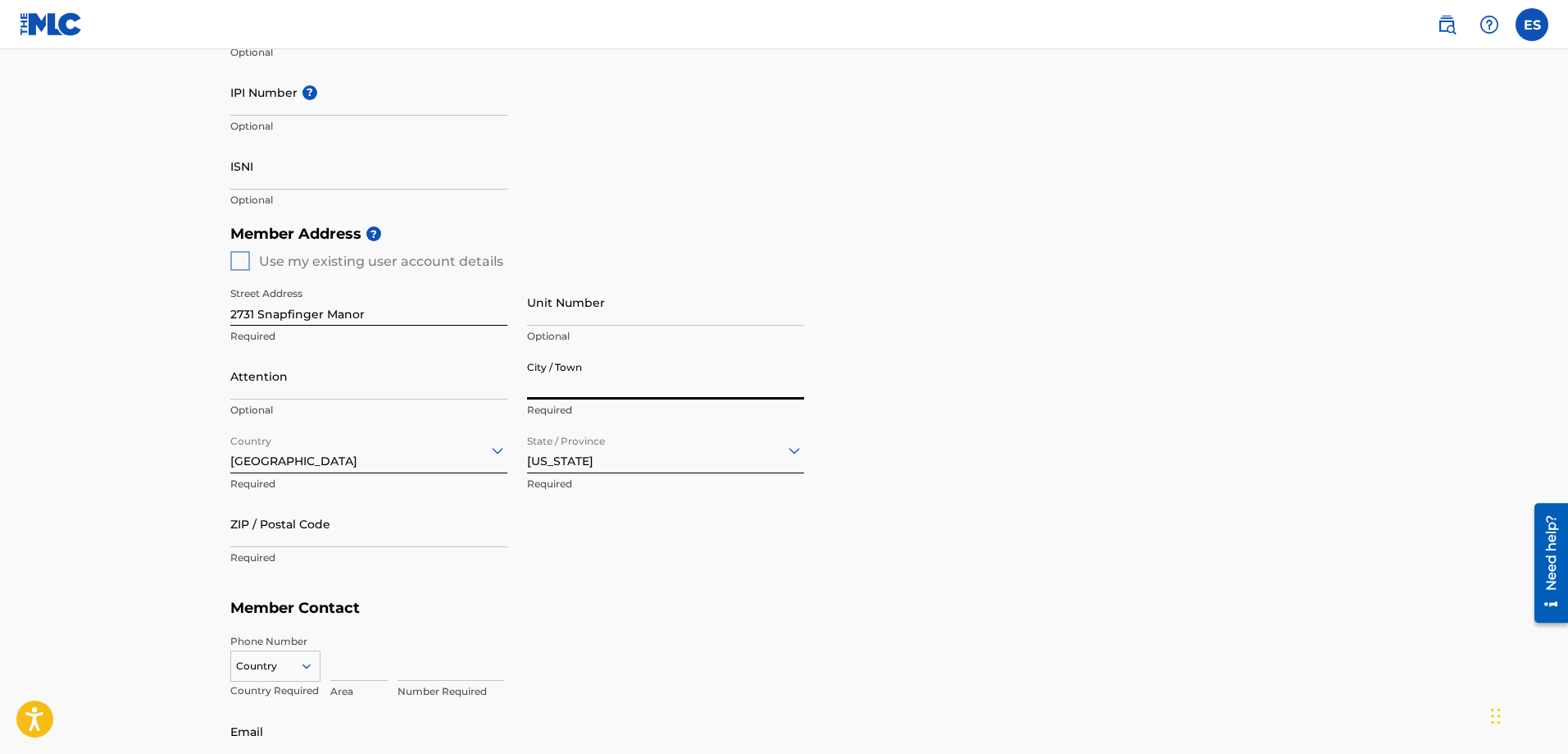
type input "Decatur"
type input "[PERSON_NAME]"
type input "[GEOGRAPHIC_DATA]"
type input "[US_STATE]"
type input "30035"
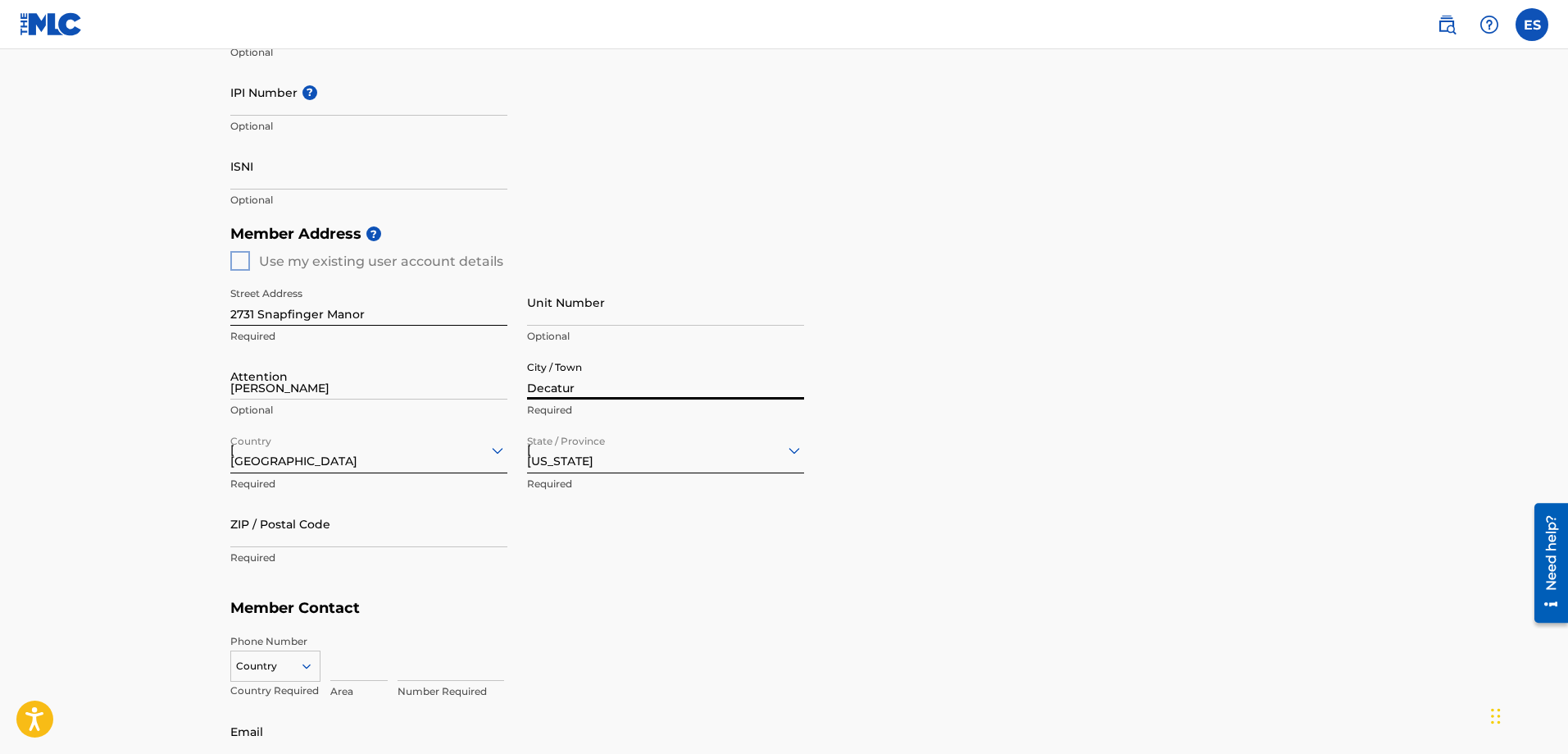
type input "347"
type input "4094126"
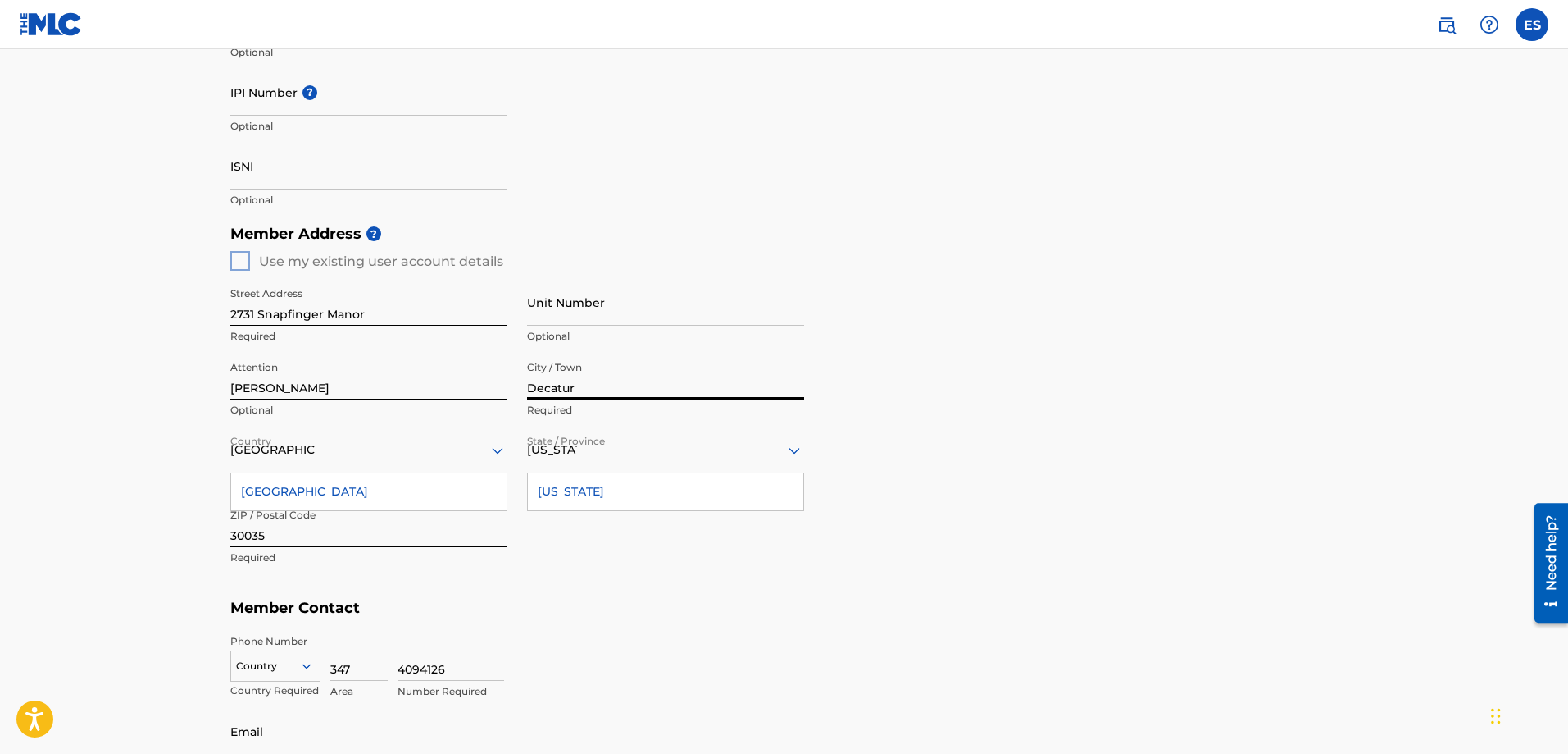
click at [819, 626] on div "Phone Number Country Country Required 347 Area 4094126 Number Required" at bounding box center [784, 666] width 1108 height 82
drag, startPoint x: 382, startPoint y: 389, endPoint x: 212, endPoint y: 387, distance: 170.0
click at [212, 387] on div "Create a Member If you are a self-administered songwriter without a publisher t…" at bounding box center [784, 206] width 1147 height 1216
click at [185, 370] on main "Create a Member If you are a self-administered songwriter without a publisher t…" at bounding box center [784, 247] width 1568 height 1379
click at [640, 573] on div "Street Address [GEOGRAPHIC_DATA] Required Unit Number Optional Attention Option…" at bounding box center [517, 426] width 574 height 311
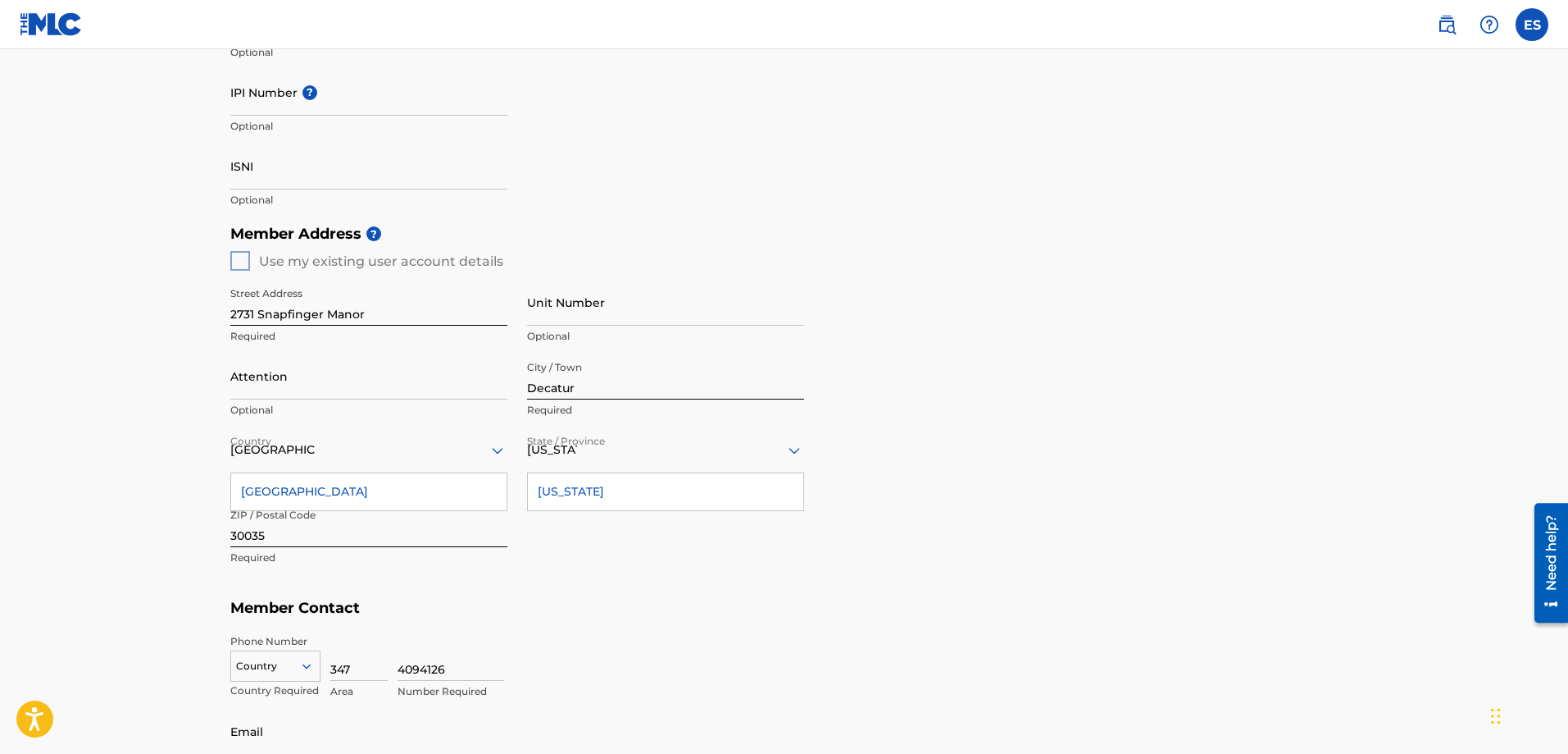
click at [627, 626] on div "Phone Number Country Country Required 347 Area 4094126 Number Required" at bounding box center [784, 666] width 1108 height 82
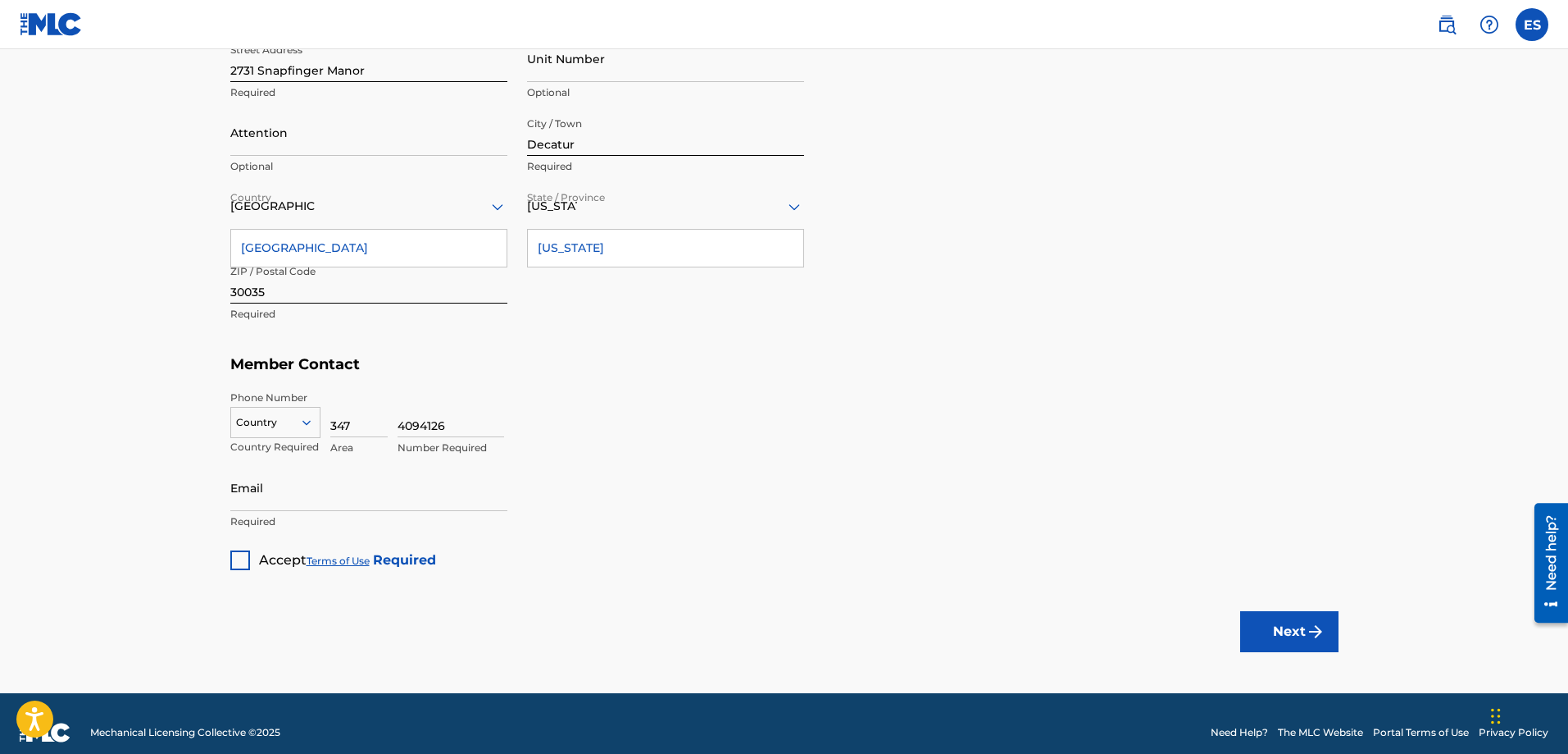
scroll to position [754, 0]
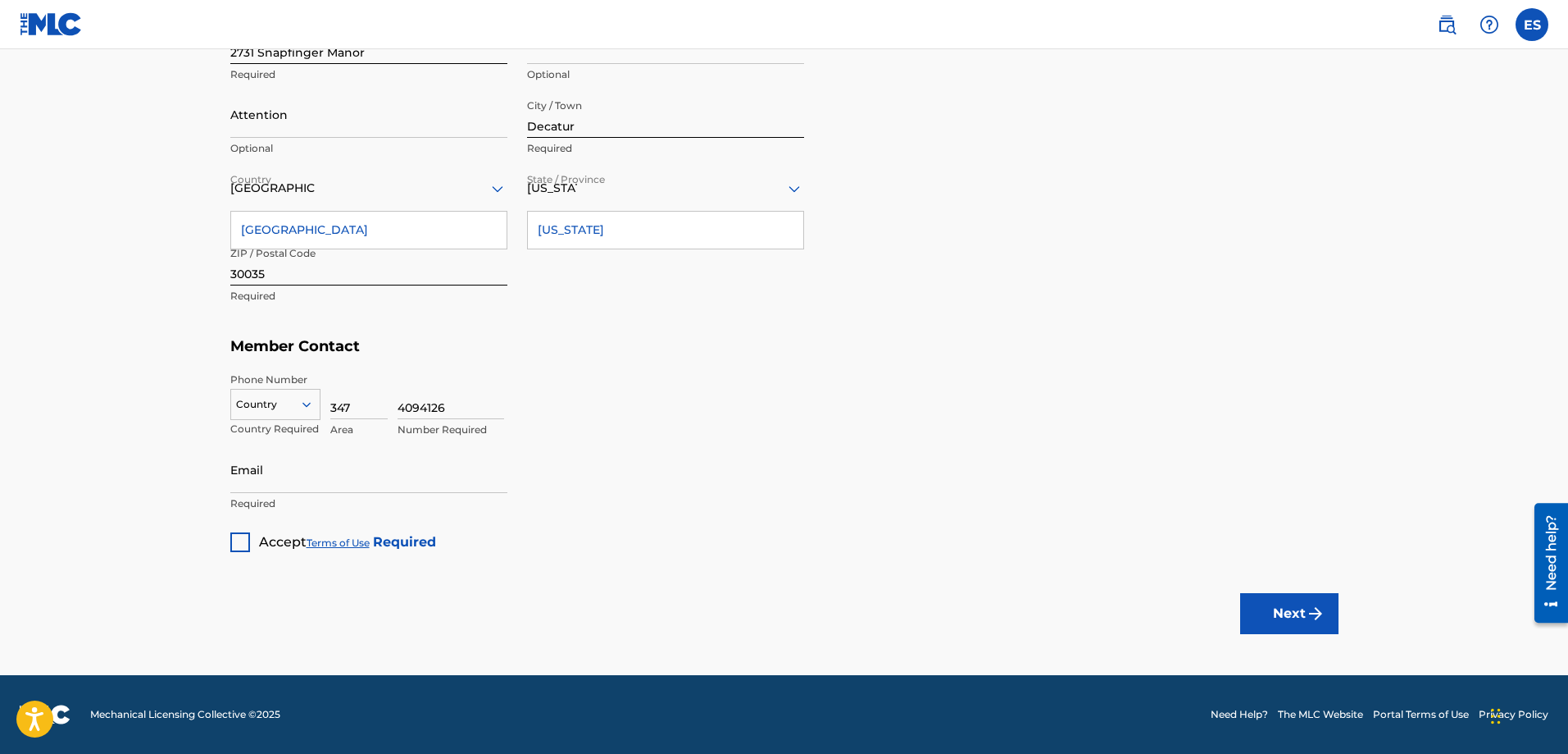
click at [321, 478] on input "Email" at bounding box center [368, 469] width 277 height 47
type input "[EMAIL_ADDRESS][DOMAIN_NAME]"
click at [240, 547] on div at bounding box center [240, 542] width 20 height 20
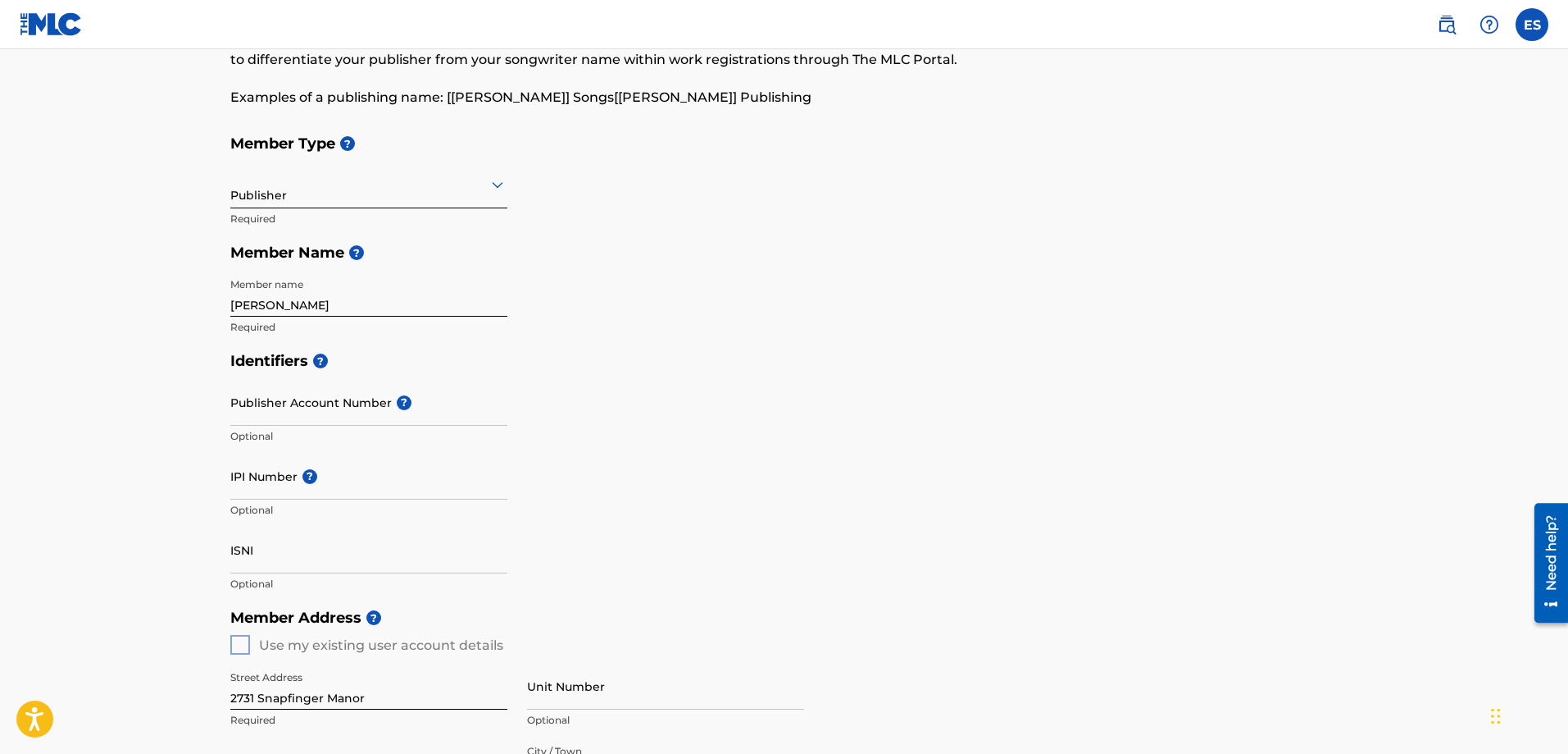
scroll to position [15, 0]
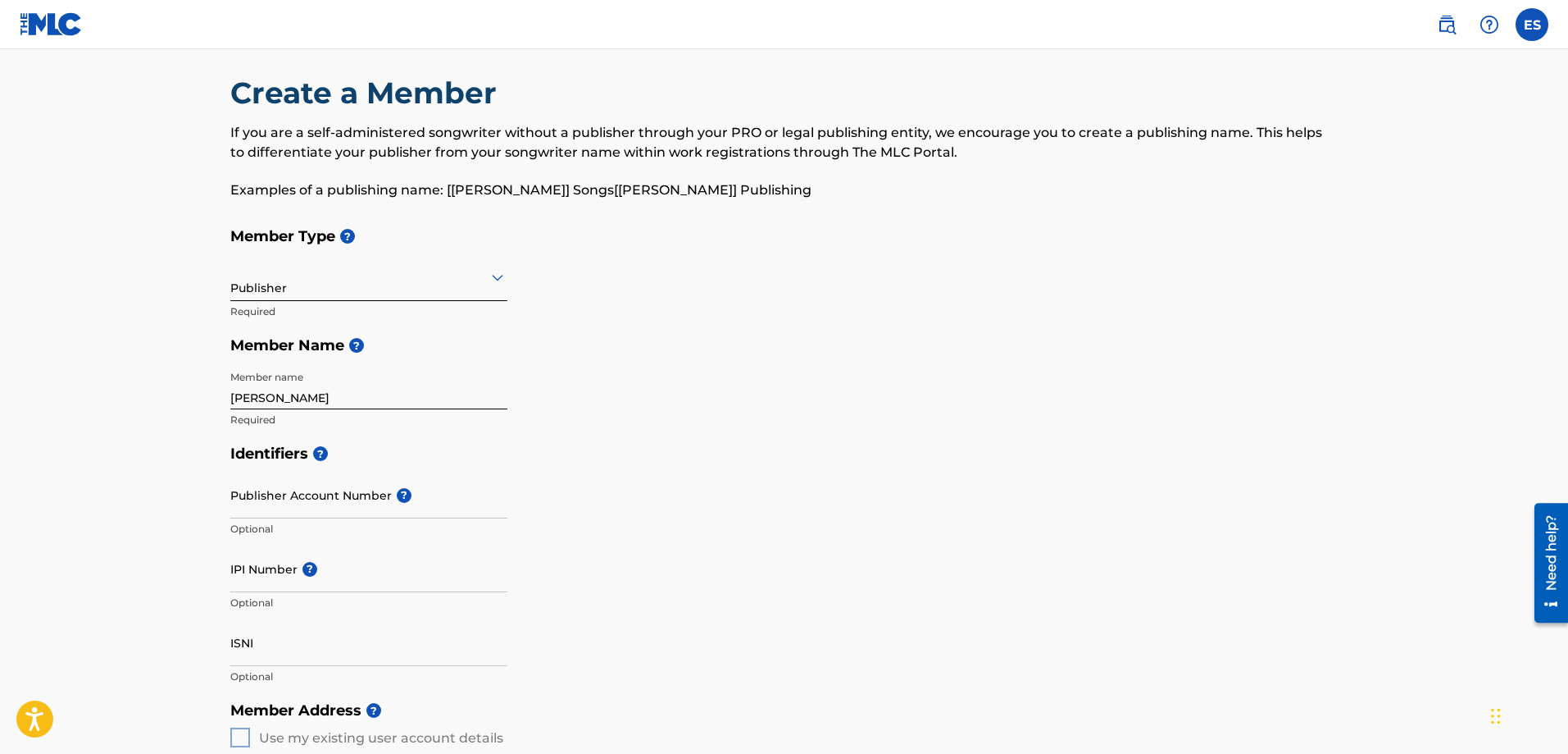
click at [477, 291] on div "Publisher" at bounding box center [368, 277] width 277 height 40
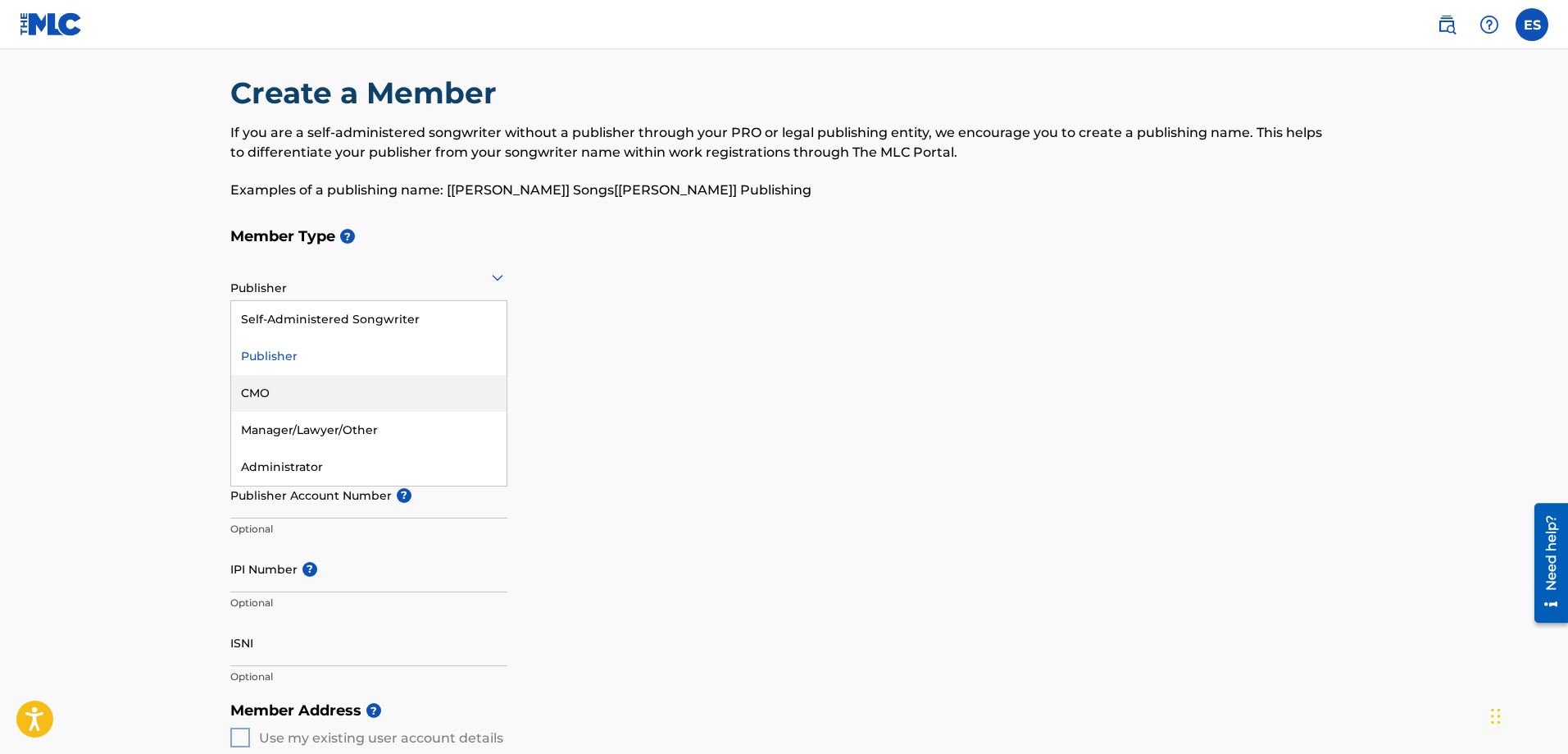
click at [1015, 619] on div "Identifiers ? Publisher Account Number ? Optional IPI Number ? Optional ISNI Op…" at bounding box center [784, 565] width 1108 height 257
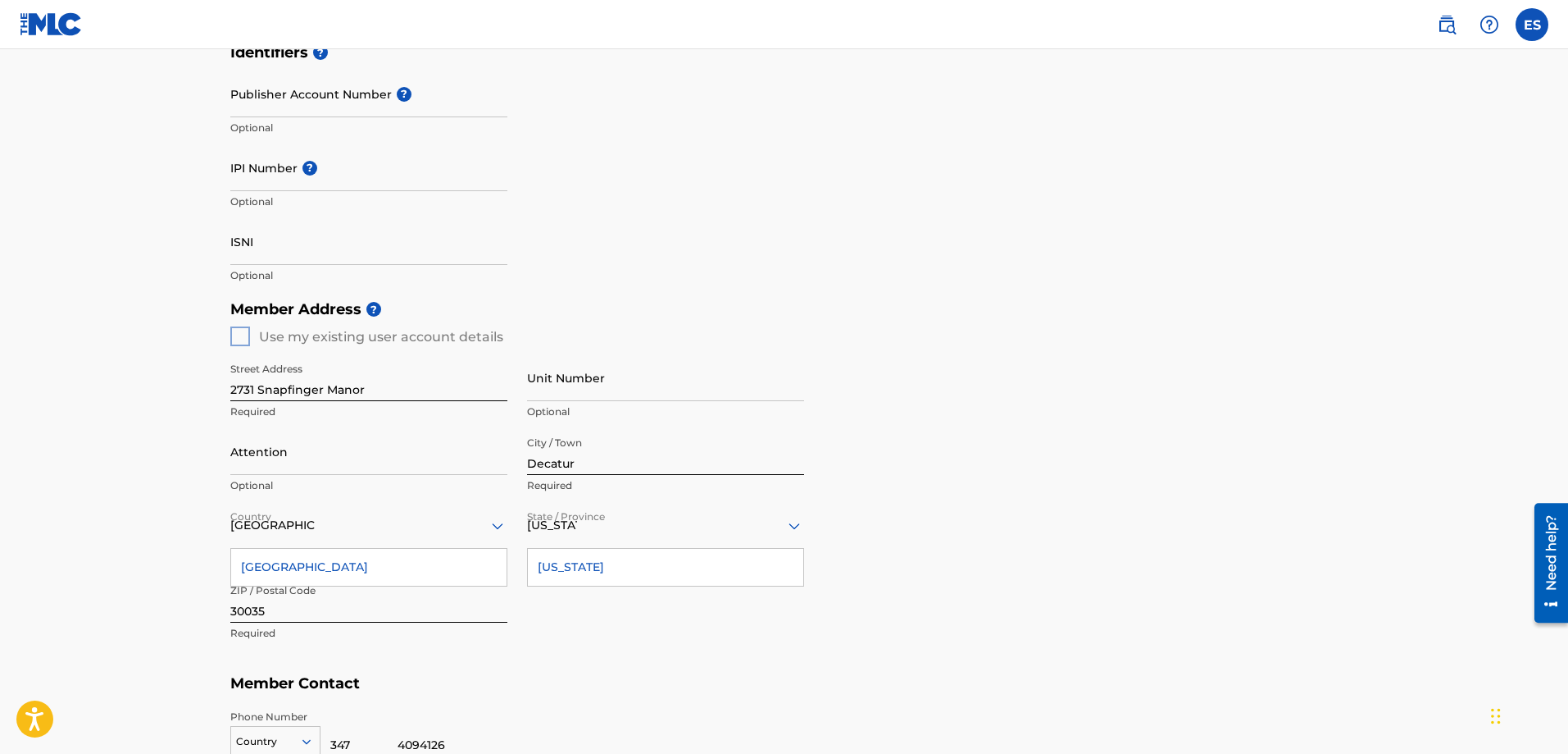
scroll to position [507, 0]
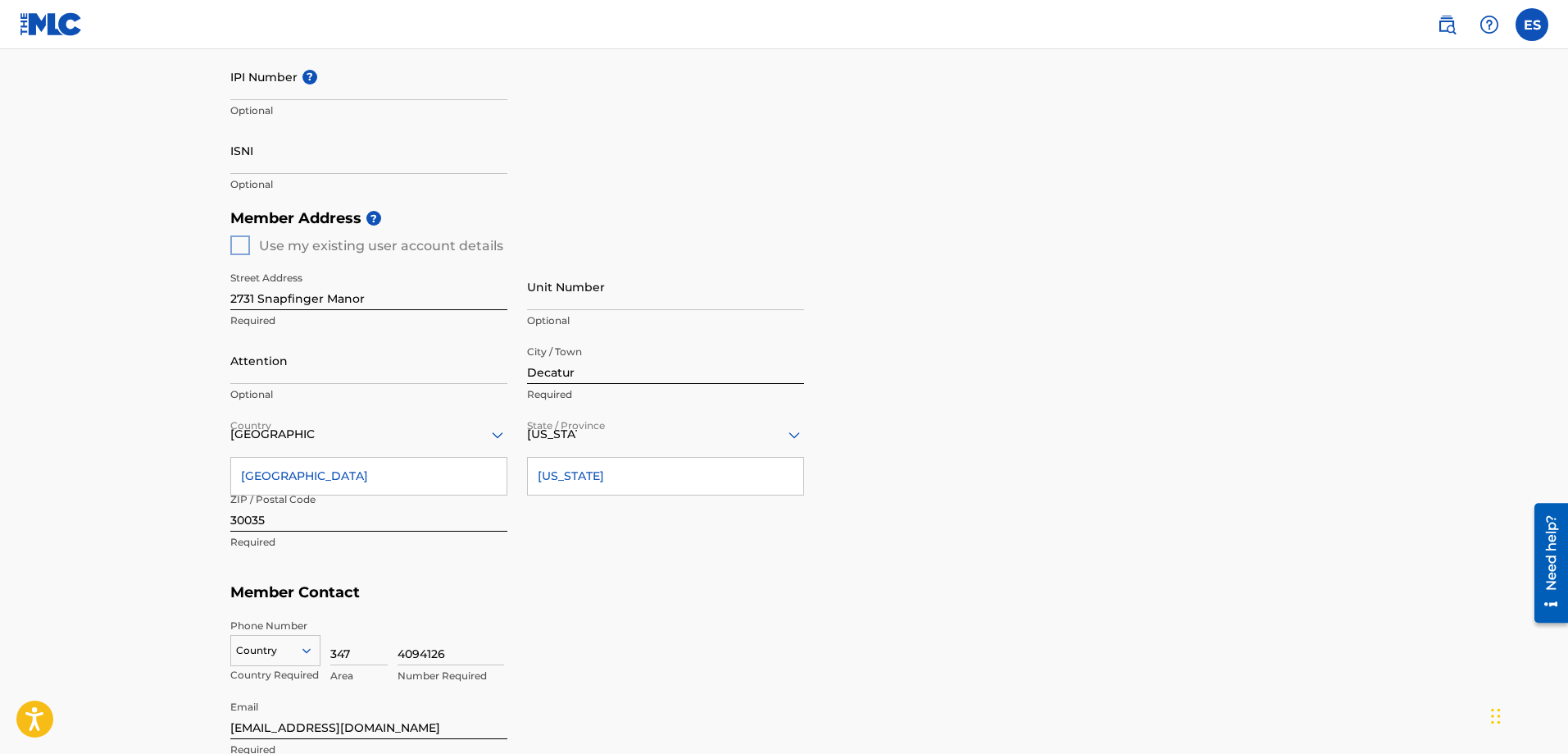
click at [245, 248] on div "Member Address ? Use my existing user account details Street Address [GEOGRAPHI…" at bounding box center [784, 388] width 1108 height 375
click at [237, 241] on div "Member Address ? Use my existing user account details Street Address [GEOGRAPHI…" at bounding box center [784, 388] width 1108 height 375
click at [916, 566] on div "Member Address ? Use my existing user account details Street Address [GEOGRAPHI…" at bounding box center [784, 388] width 1108 height 375
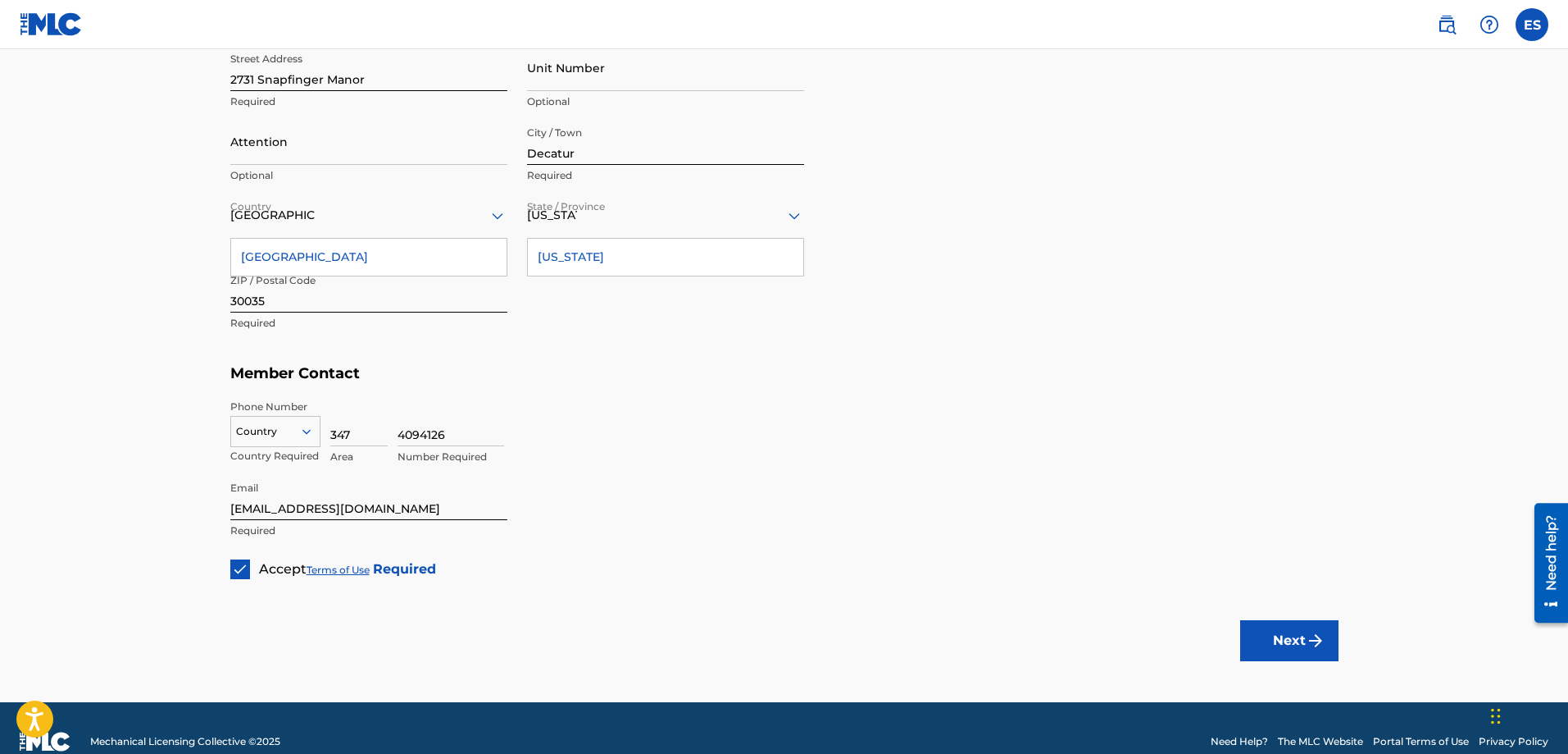
scroll to position [754, 0]
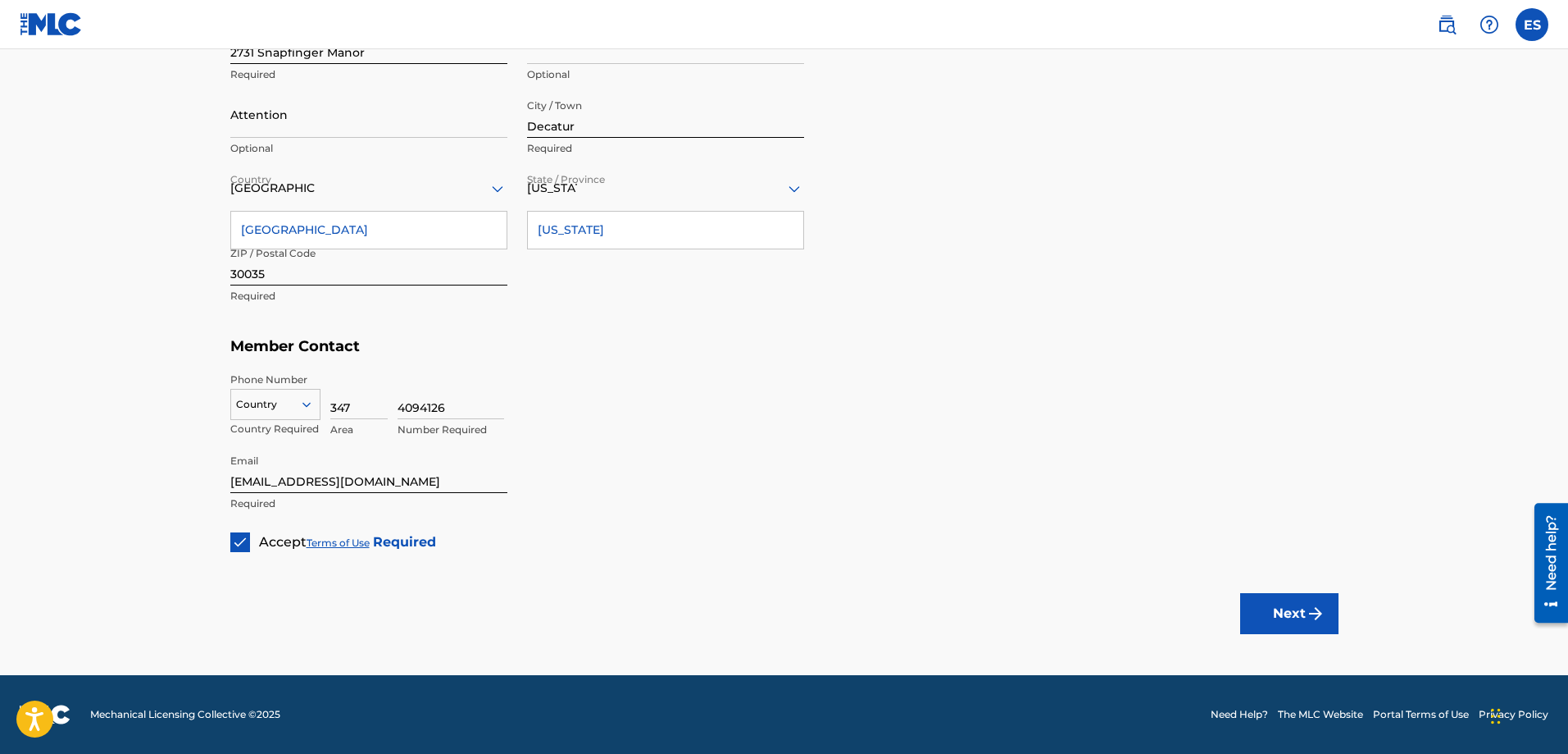
click at [304, 401] on icon at bounding box center [306, 405] width 15 height 15
click at [272, 427] on div "US, [GEOGRAPHIC_DATA] +1" at bounding box center [275, 445] width 88 height 64
click at [1296, 618] on button "Next" at bounding box center [1289, 613] width 98 height 41
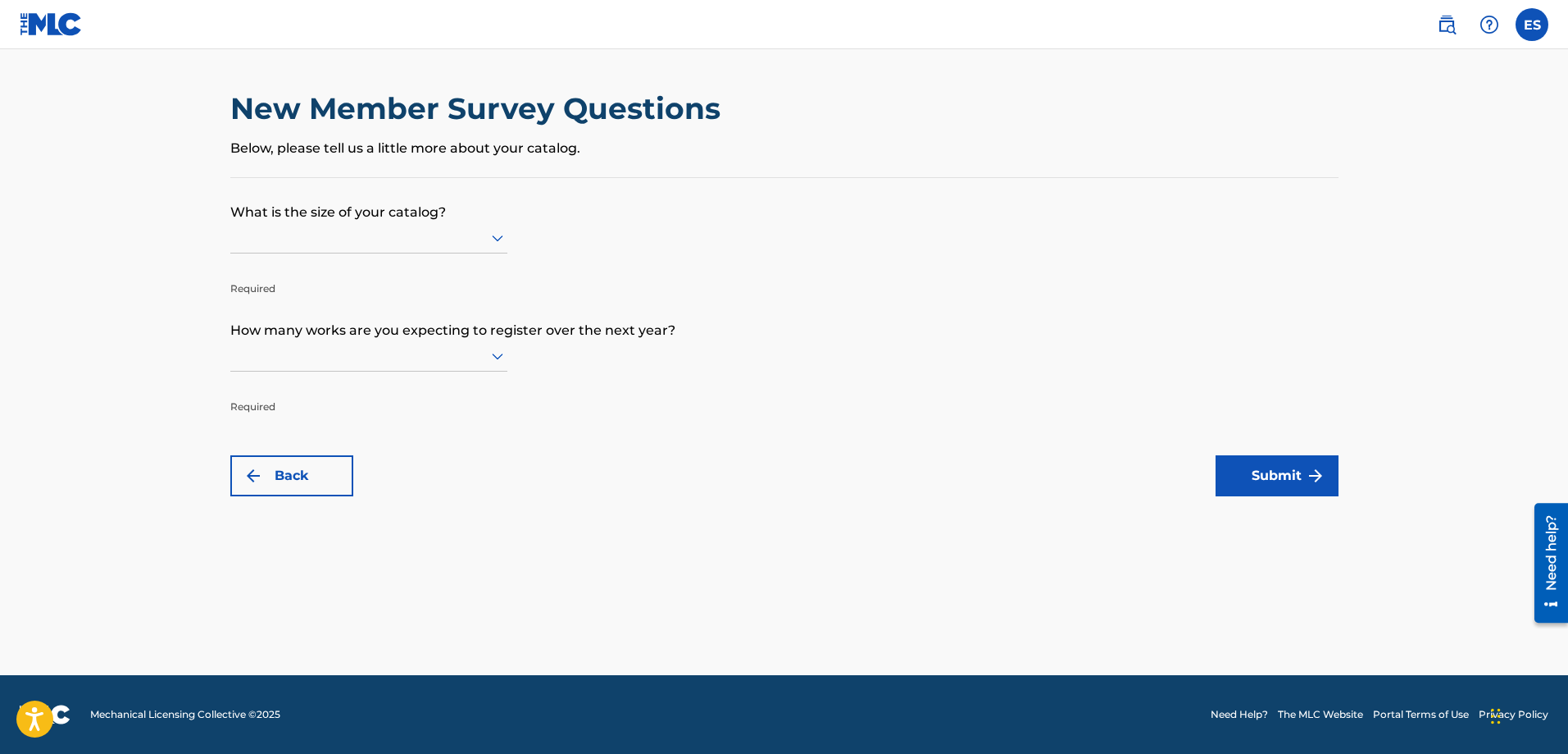
click at [1012, 391] on form "What is the size of your catalog? Required How many works are you expecting to …" at bounding box center [784, 337] width 1108 height 318
click at [516, 169] on div "New Member Survey Questions Below, please tell us a little more about your cata…" at bounding box center [784, 133] width 1108 height 87
click at [530, 157] on p "Below, please tell us a little more about your catalog." at bounding box center [784, 149] width 1108 height 20
click at [530, 171] on div "New Member Survey Questions Below, please tell us a little more about your cata…" at bounding box center [784, 133] width 1108 height 87
click at [500, 239] on icon at bounding box center [498, 238] width 11 height 7
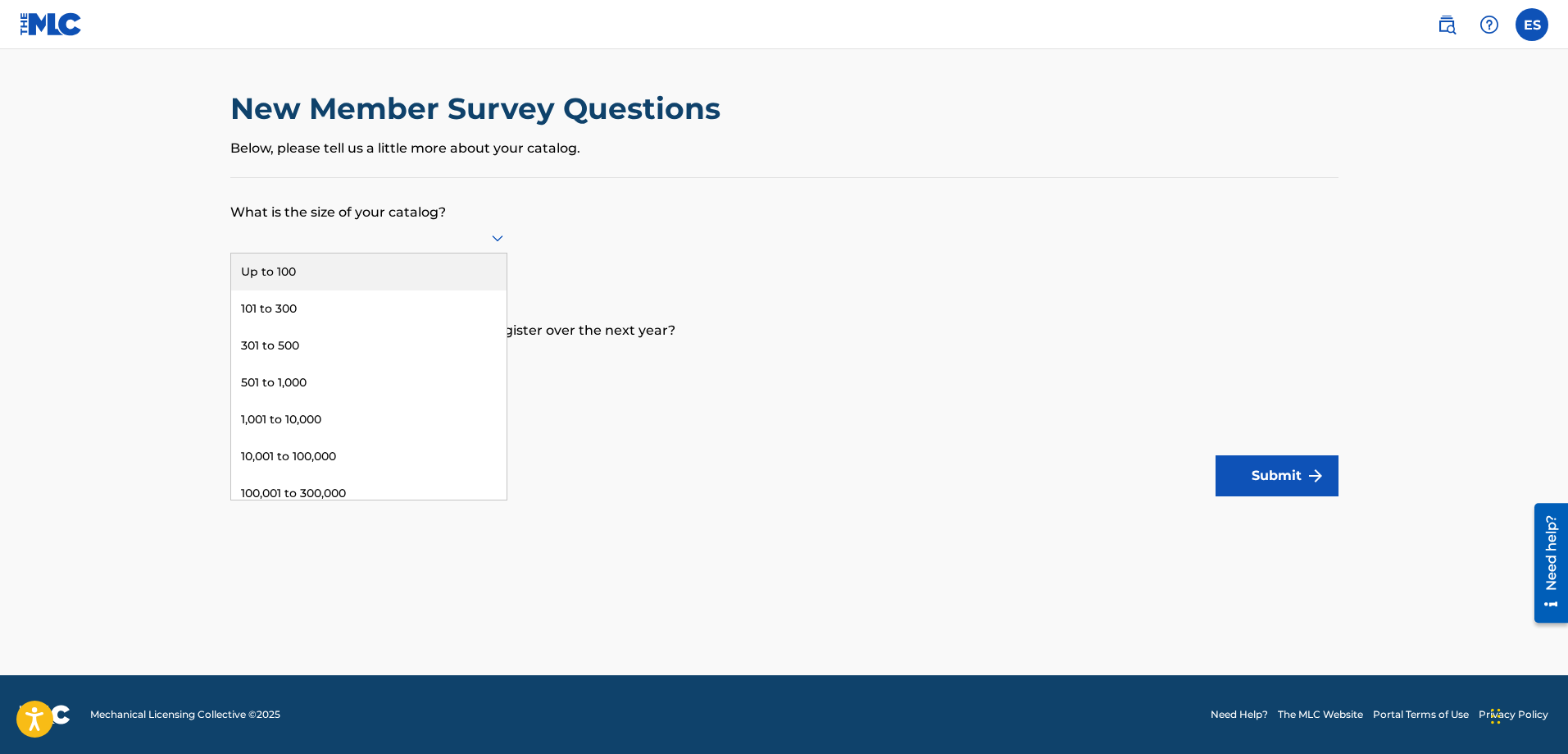
click at [385, 269] on div "Up to 100" at bounding box center [368, 271] width 275 height 37
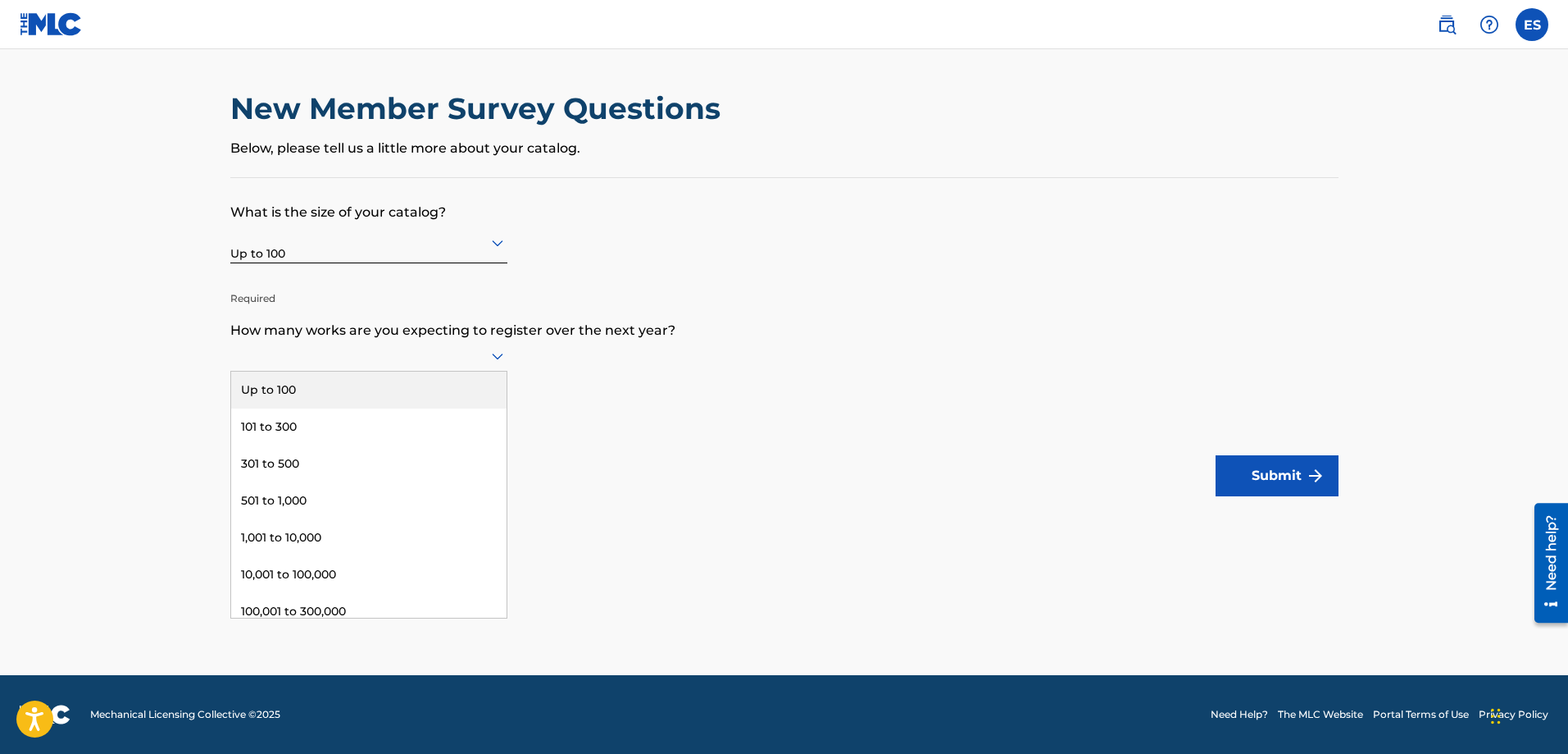
click at [494, 358] on icon at bounding box center [498, 356] width 20 height 20
click at [453, 391] on div "Up to 100" at bounding box center [368, 389] width 275 height 37
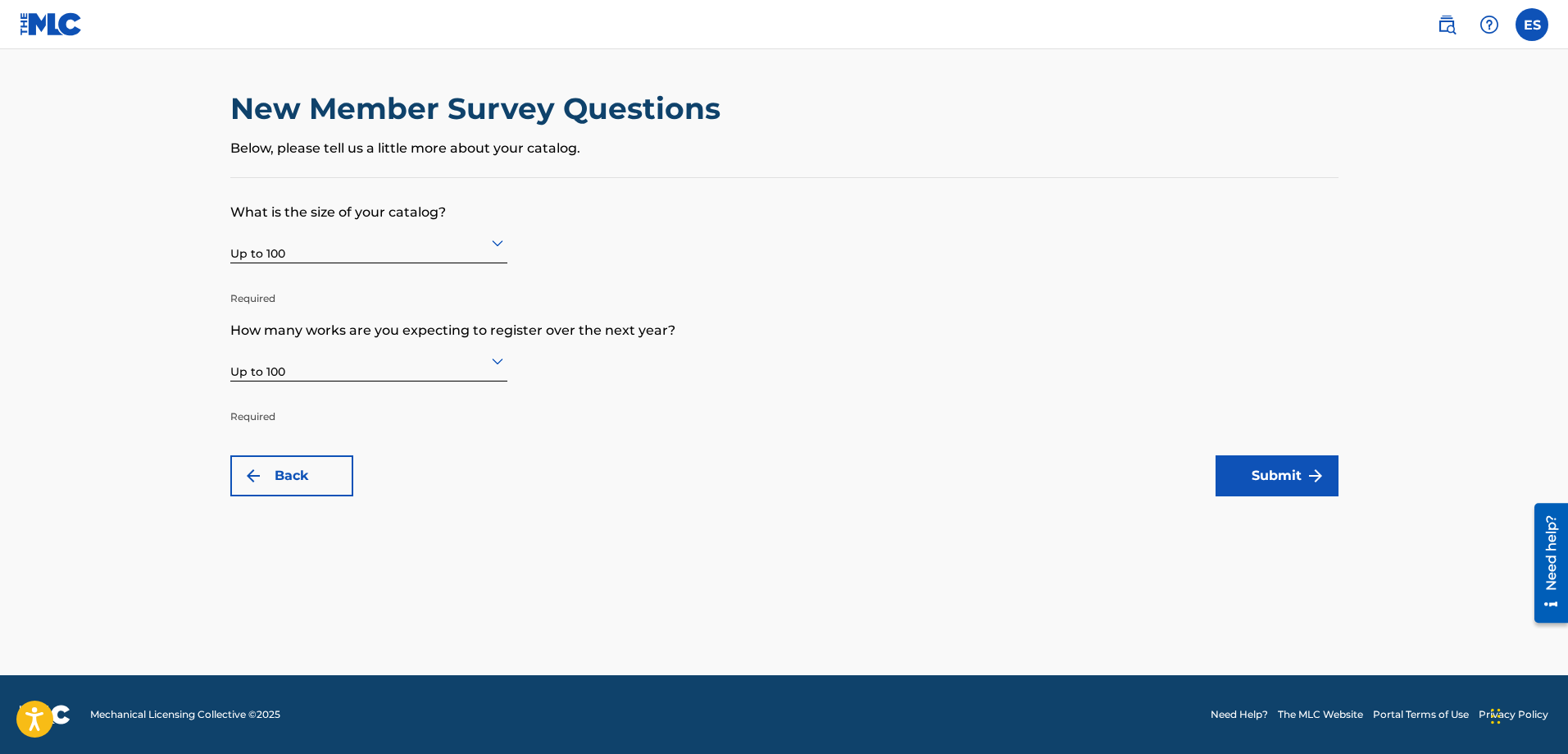
click at [645, 509] on main "New Member Survey Questions Below, please tell us a little more about your cata…" at bounding box center [784, 362] width 1568 height 625
click at [1275, 470] on button "Submit" at bounding box center [1277, 475] width 123 height 41
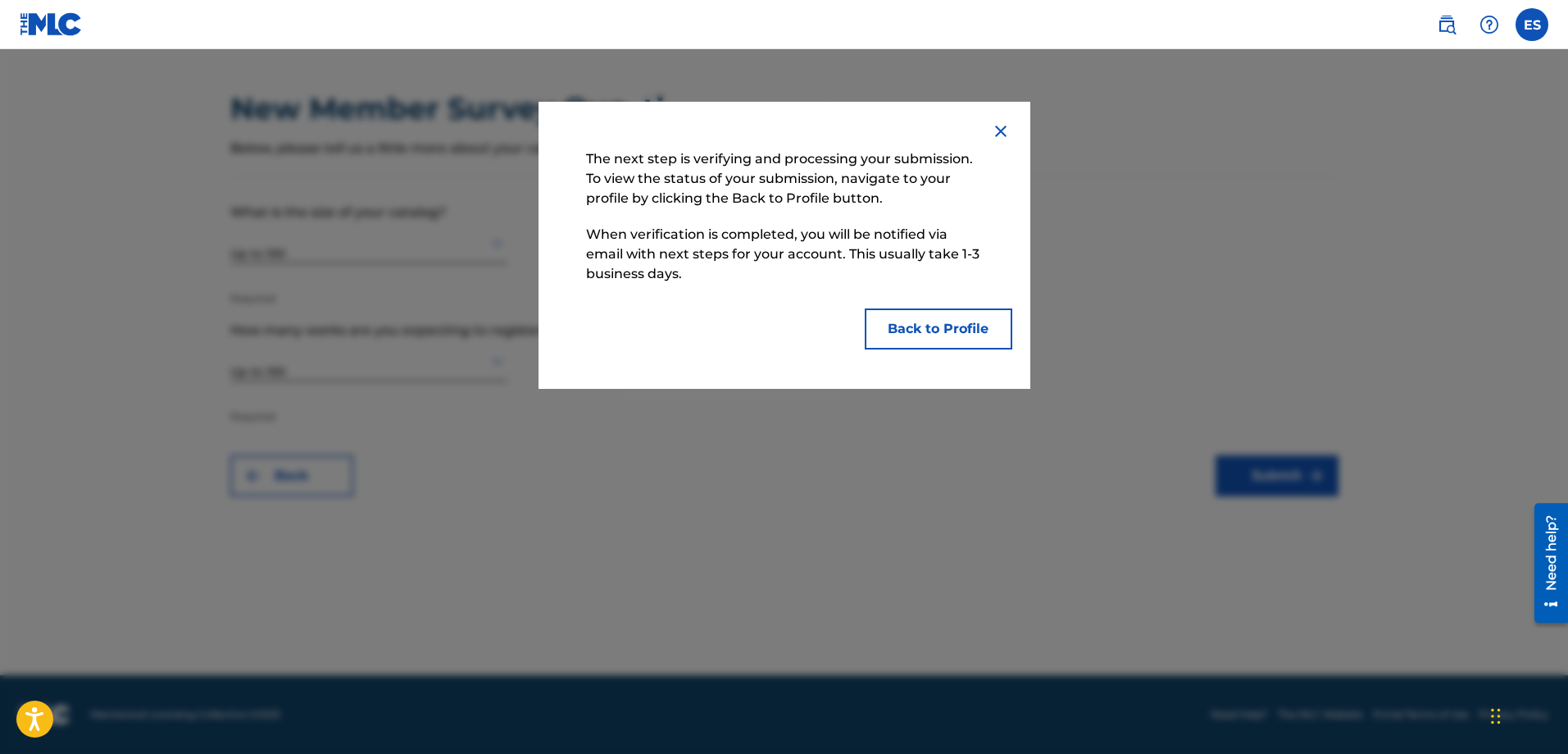
drag, startPoint x: 925, startPoint y: 331, endPoint x: 941, endPoint y: 449, distance: 119.1
click at [941, 449] on div "The next step is verifying and processing your submission. To view the status o…" at bounding box center [784, 402] width 1568 height 704
click at [926, 323] on button "Back to Profile" at bounding box center [938, 328] width 147 height 41
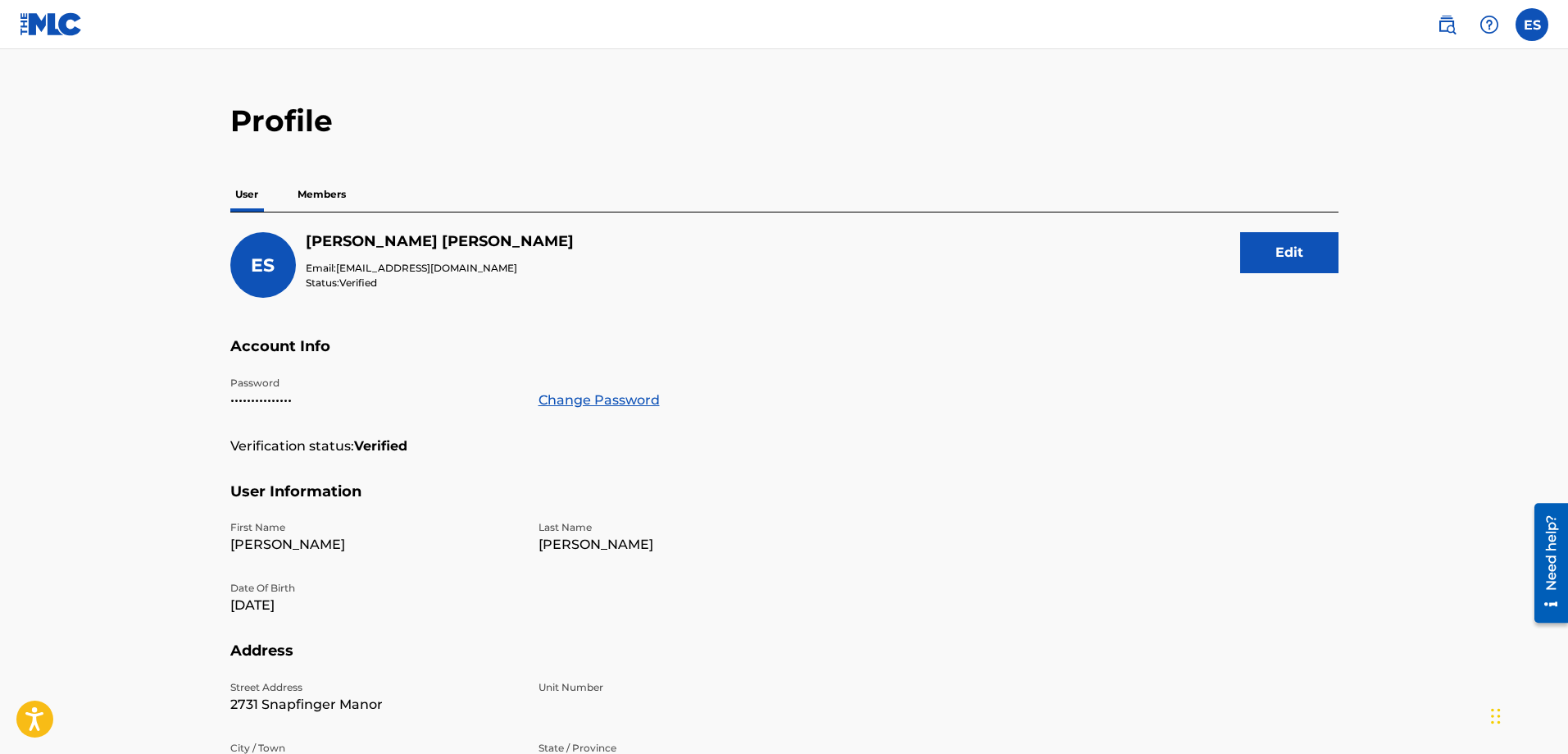
scroll to position [22, 0]
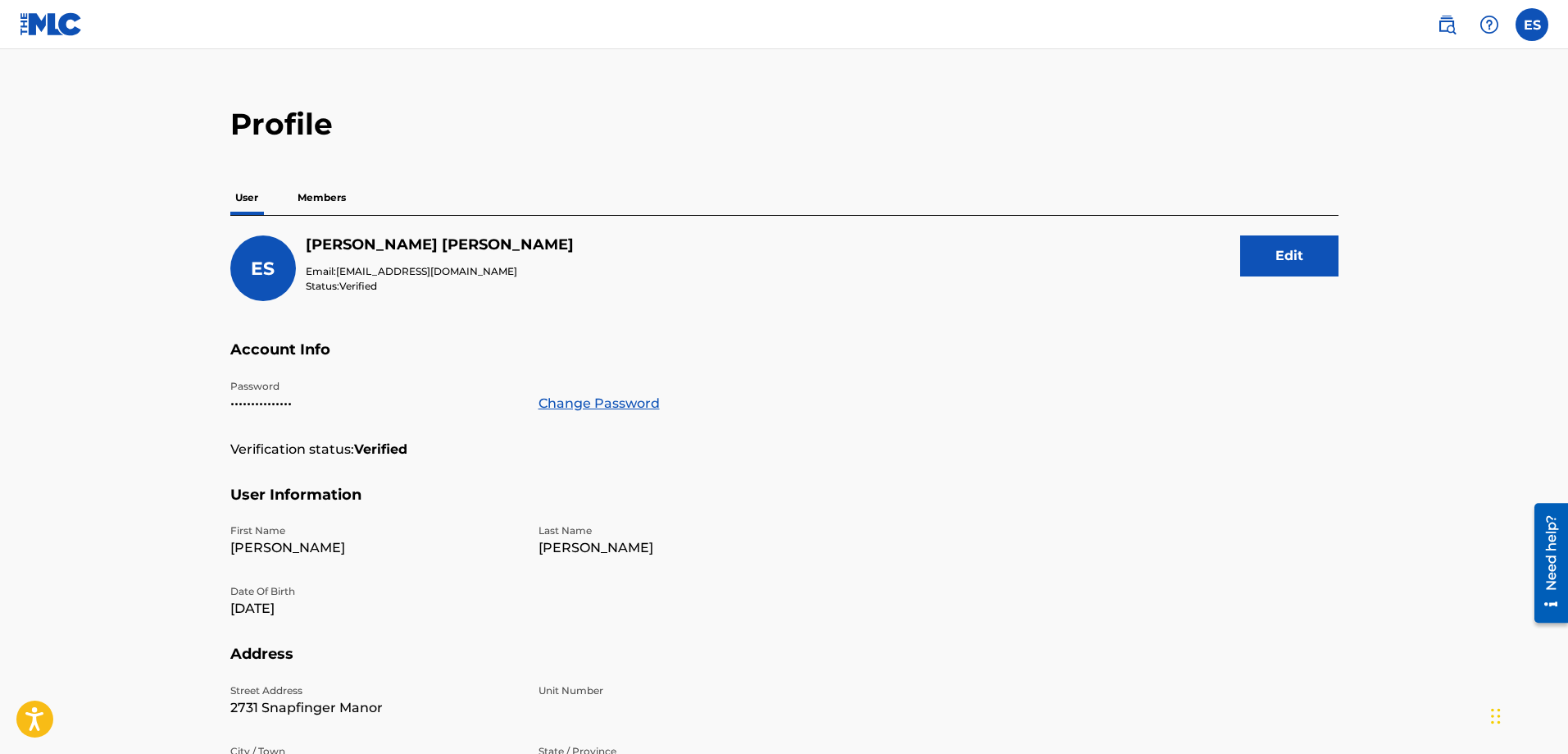
click at [332, 200] on p "Members" at bounding box center [322, 198] width 58 height 34
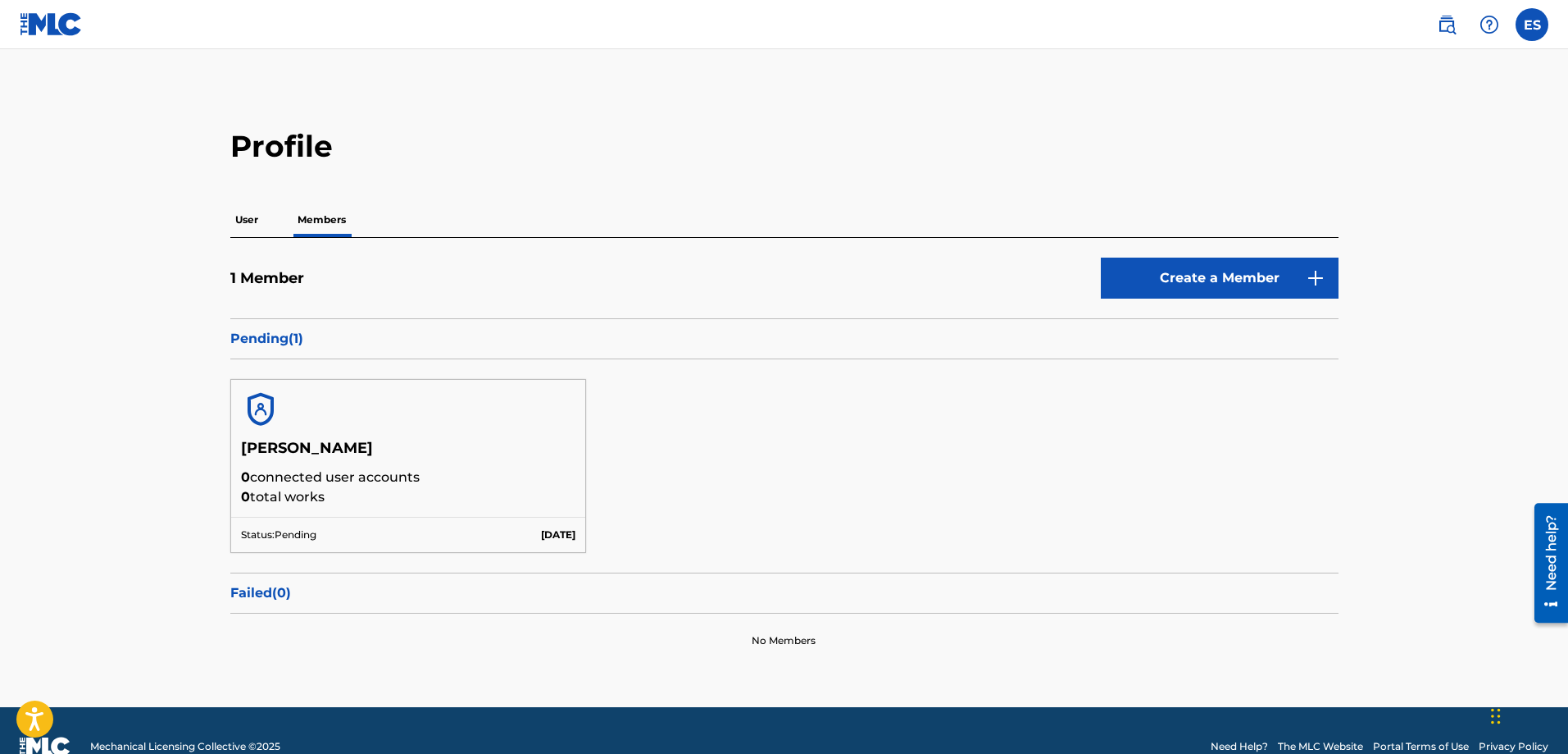
click at [245, 222] on p "User" at bounding box center [246, 220] width 32 height 34
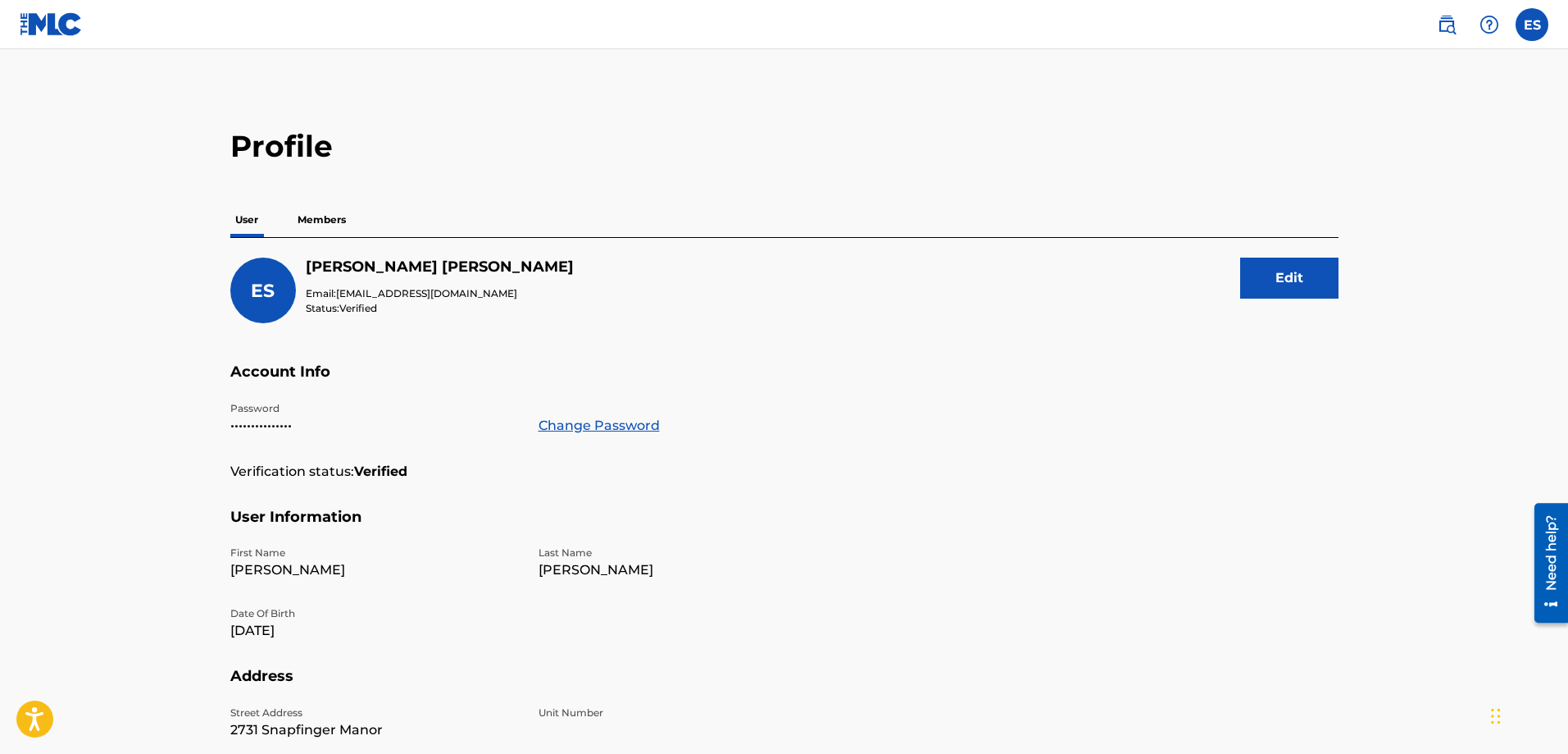
click at [328, 226] on p "Members" at bounding box center [322, 220] width 58 height 34
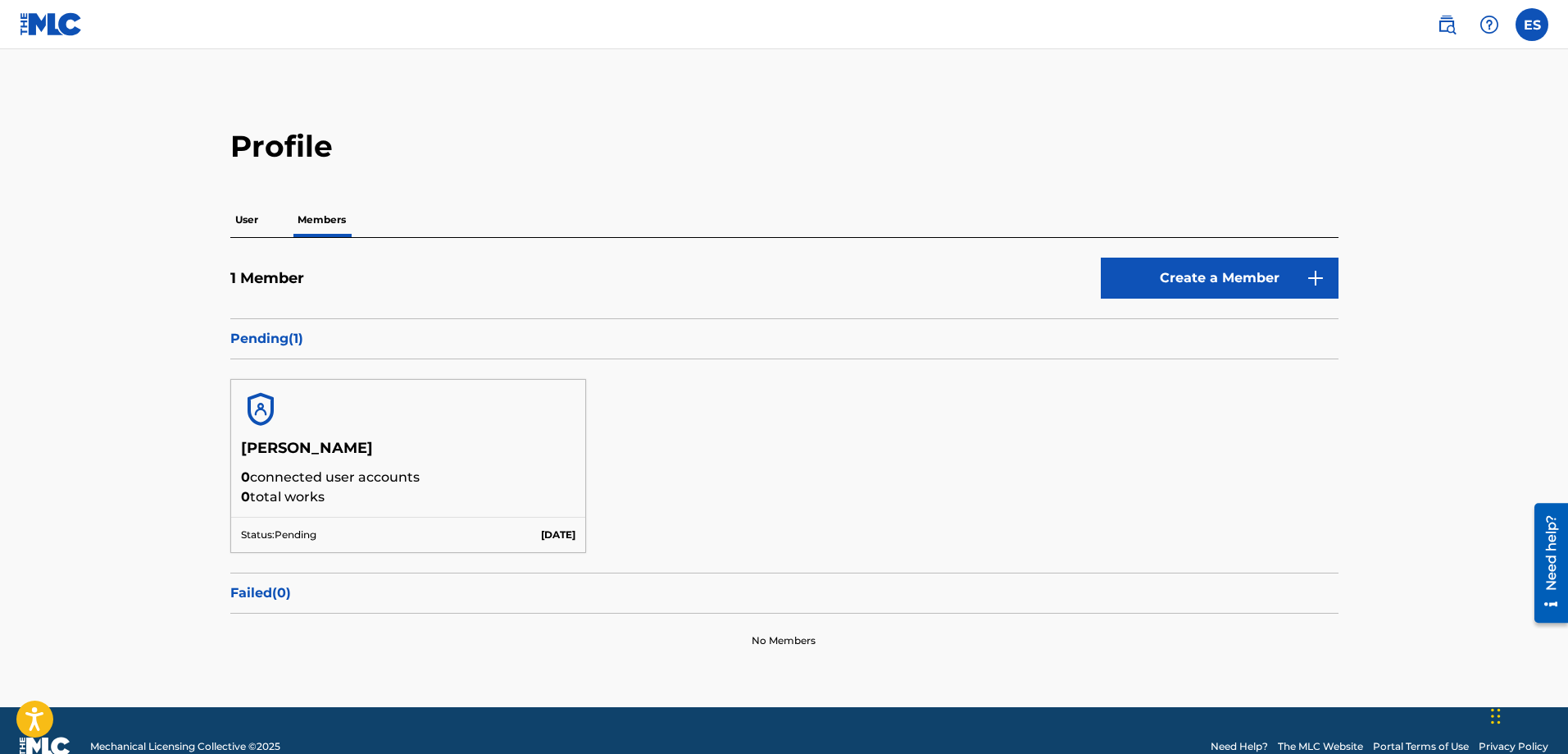
click at [490, 486] on p "0 connected user accounts" at bounding box center [408, 477] width 335 height 20
click at [382, 427] on div at bounding box center [408, 409] width 355 height 59
click at [724, 287] on div "1 Member Create a Member" at bounding box center [784, 288] width 1108 height 61
click at [781, 129] on h2 "Profile" at bounding box center [784, 146] width 1108 height 37
click at [253, 216] on p "User" at bounding box center [246, 220] width 32 height 34
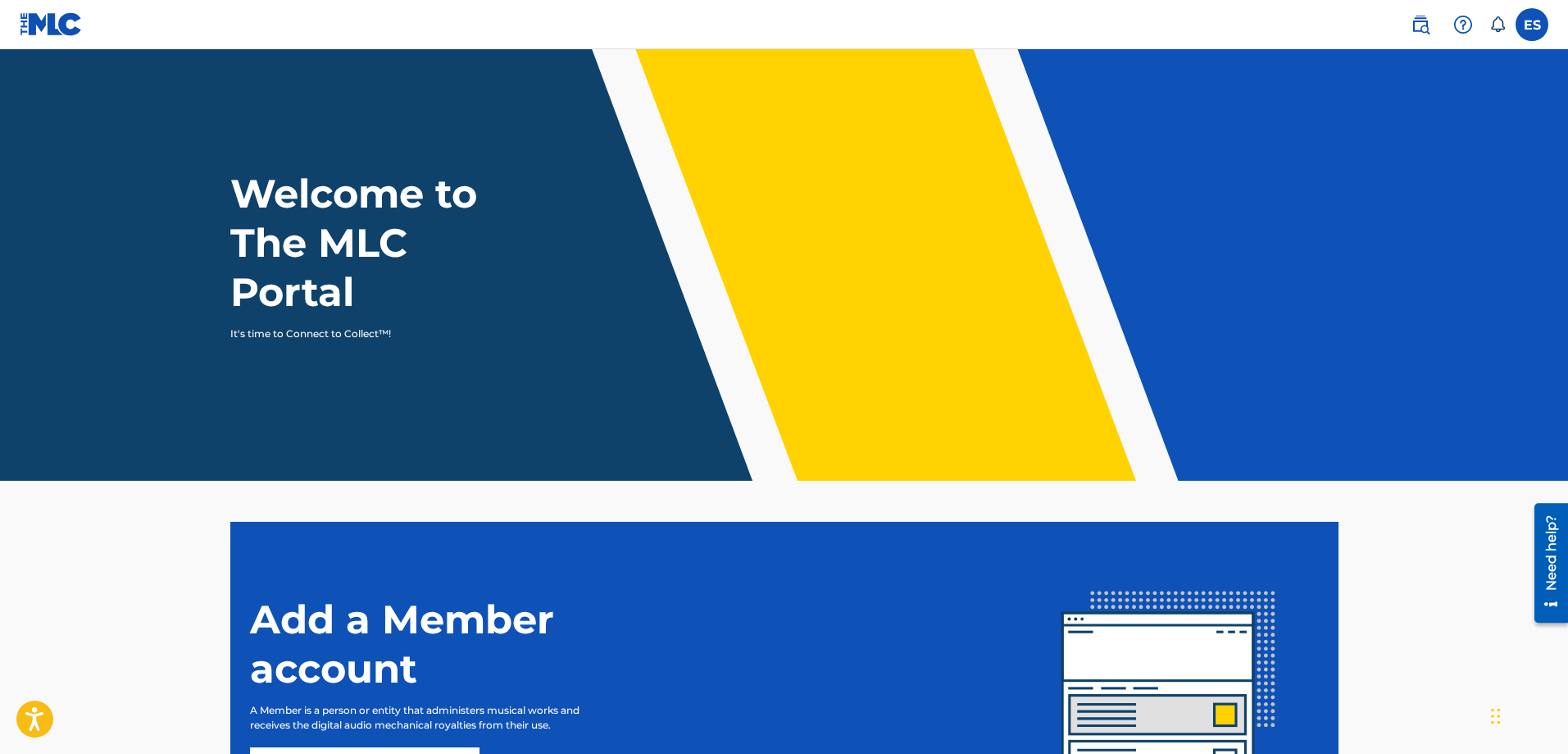
click at [1533, 24] on label at bounding box center [1532, 25] width 32 height 32
click at [1532, 25] on input "ES Edward Stephens Jr prioritybusinessvip@gmail.com Notification Preferences Pr…" at bounding box center [1532, 25] width 0 height 0
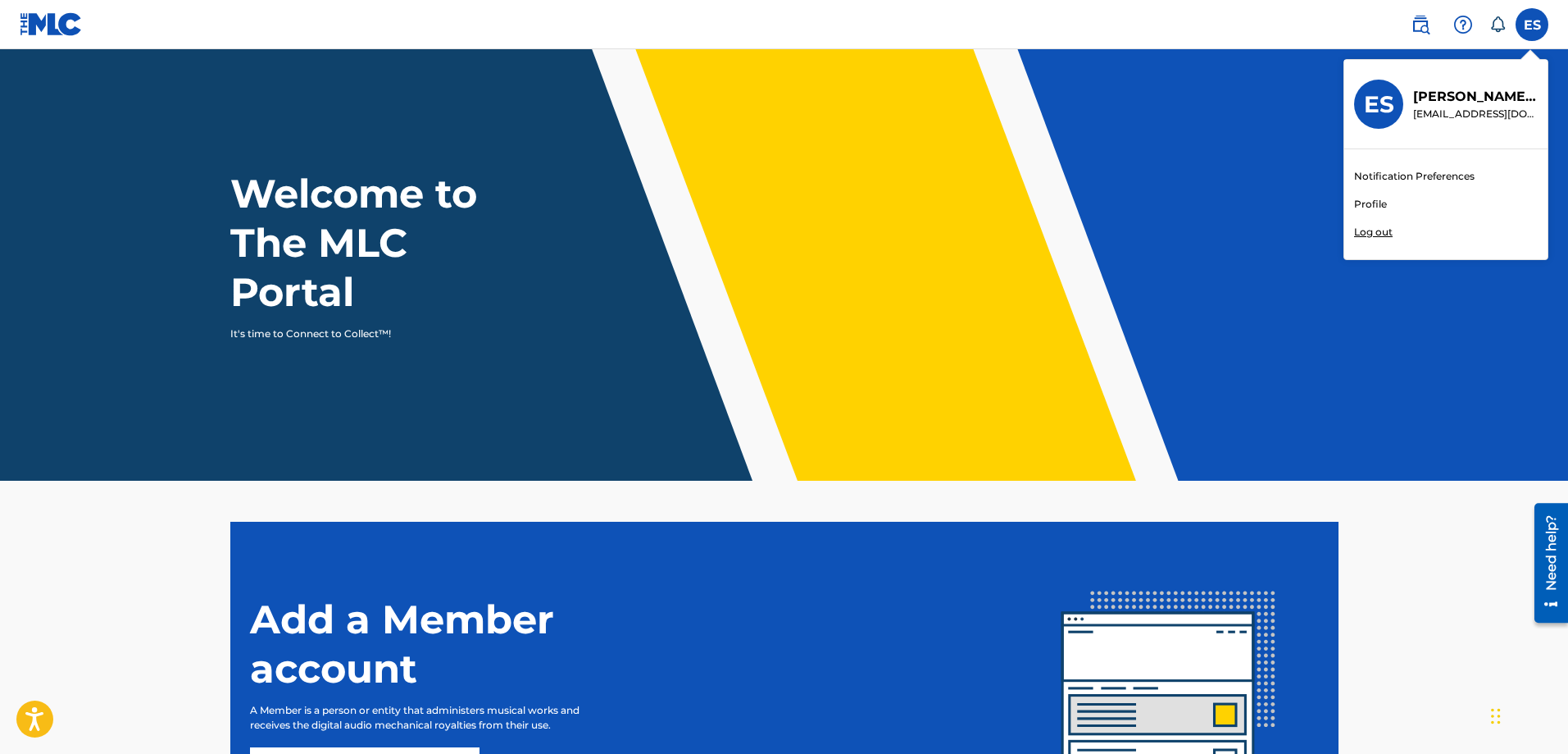
click at [1371, 205] on link "Profile" at bounding box center [1370, 205] width 32 height 15
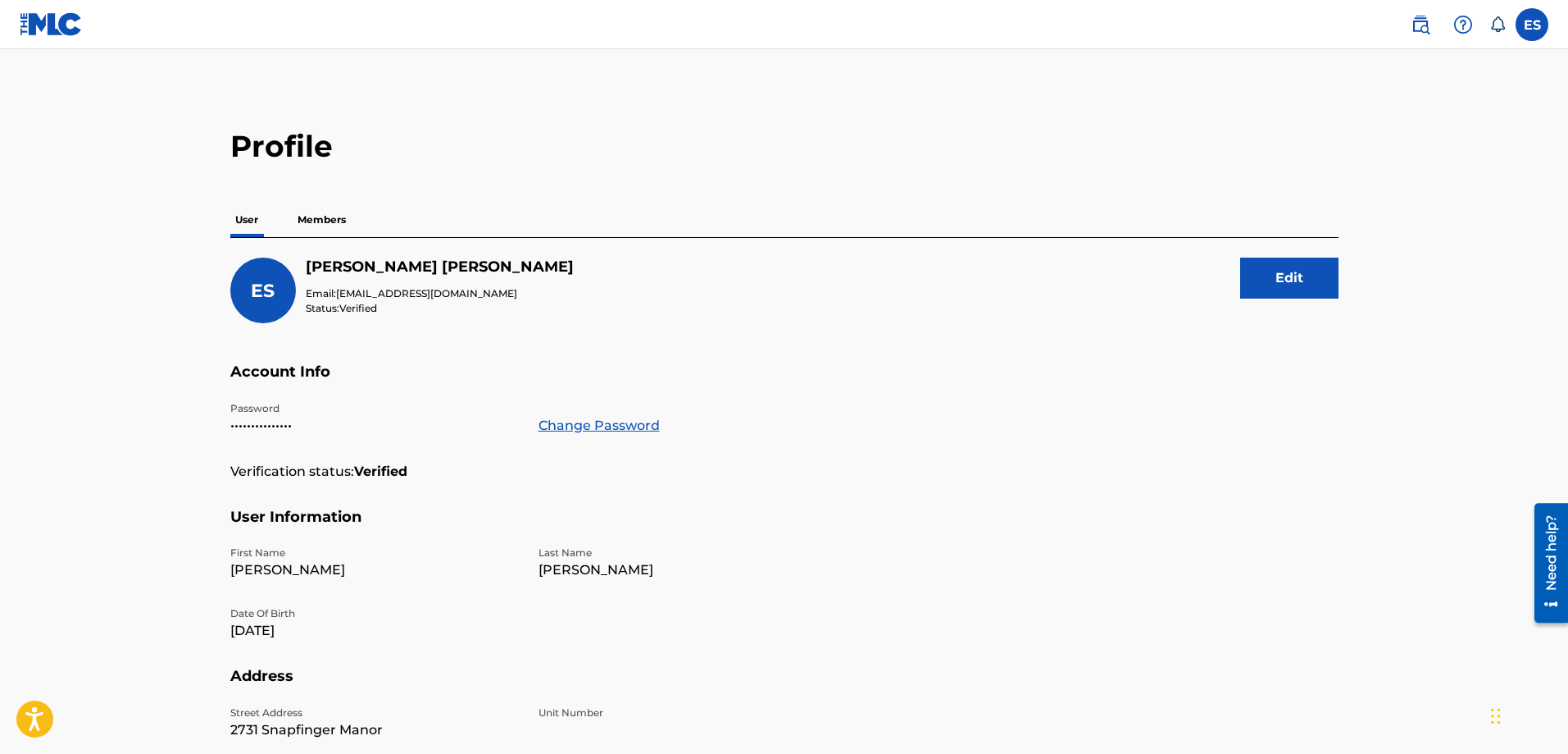
click at [307, 228] on p "Members" at bounding box center [322, 220] width 58 height 34
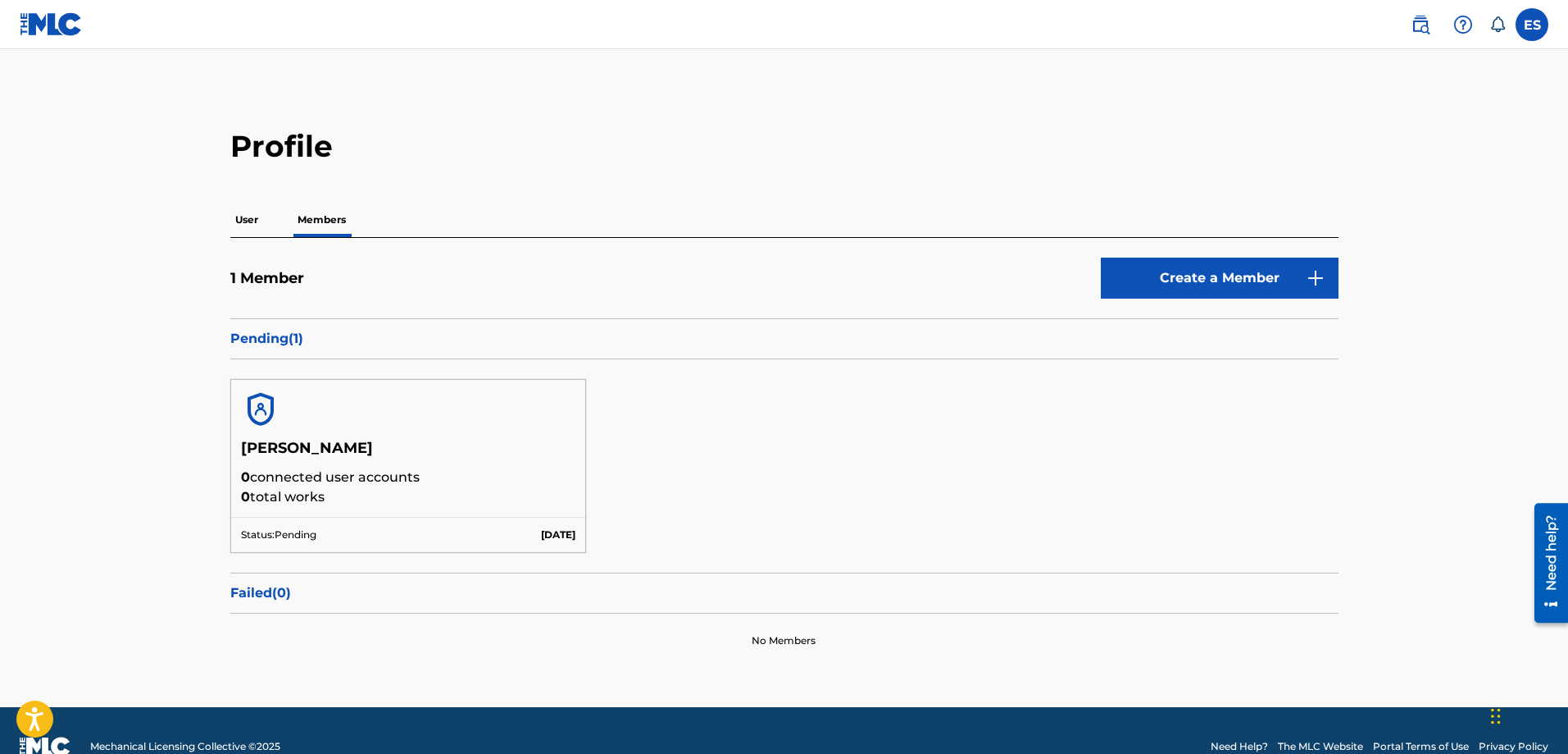
click at [357, 488] on p "0 total works" at bounding box center [408, 497] width 335 height 20
